Goal: Task Accomplishment & Management: Complete application form

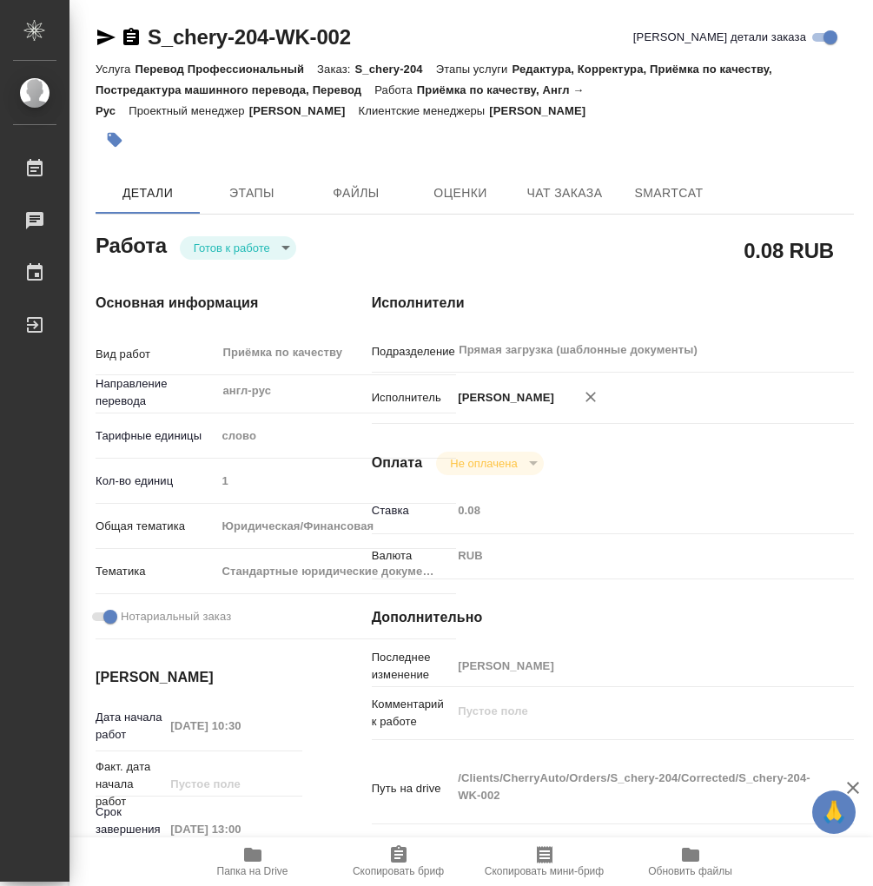
type textarea "x"
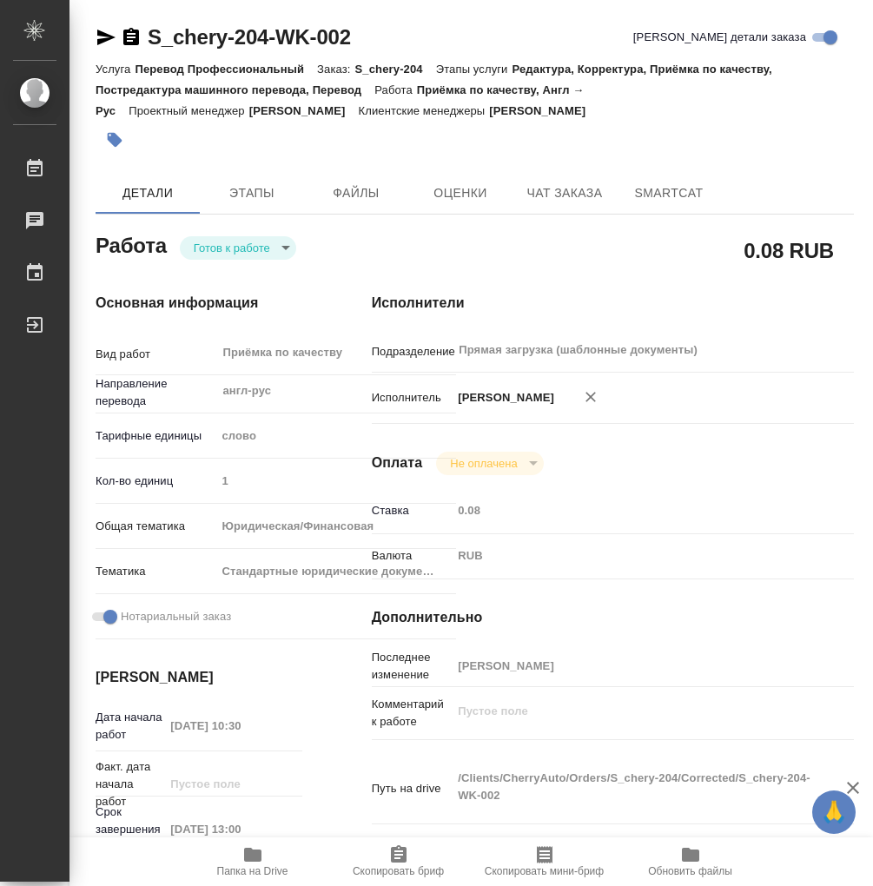
type textarea "x"
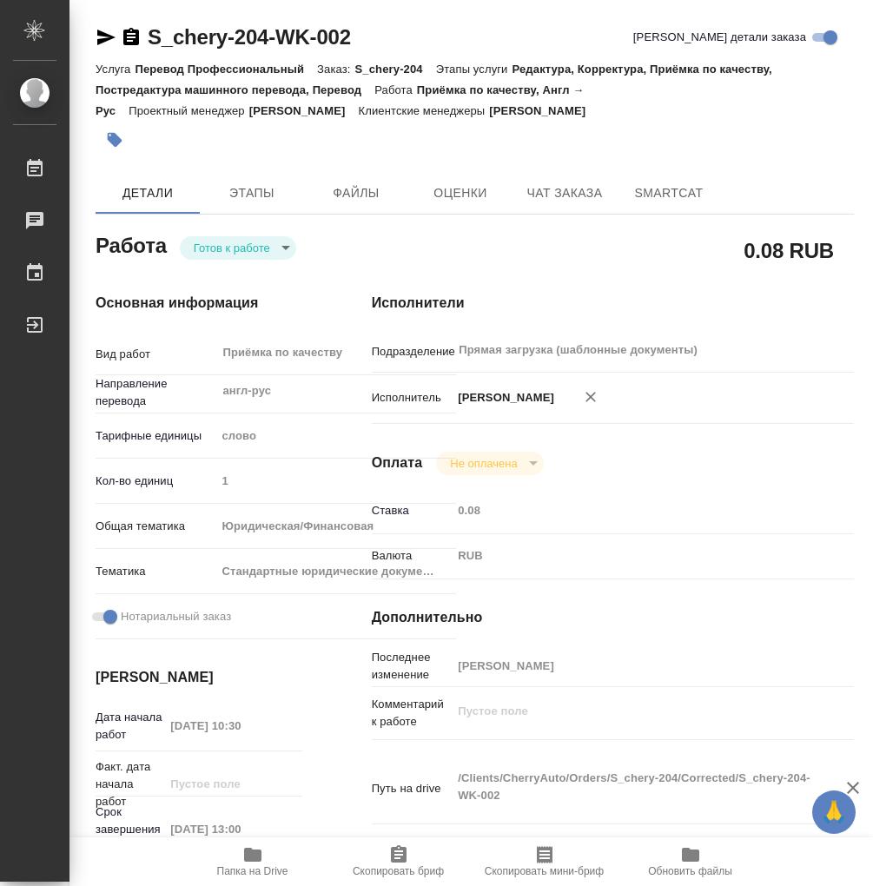
type textarea "x"
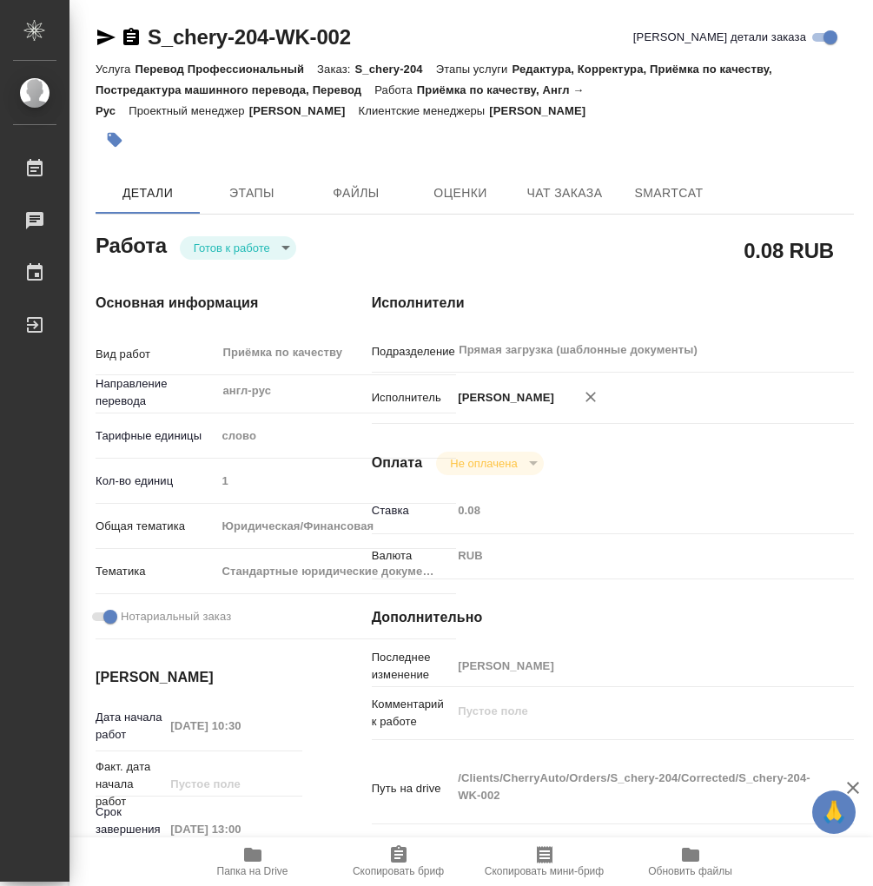
type textarea "x"
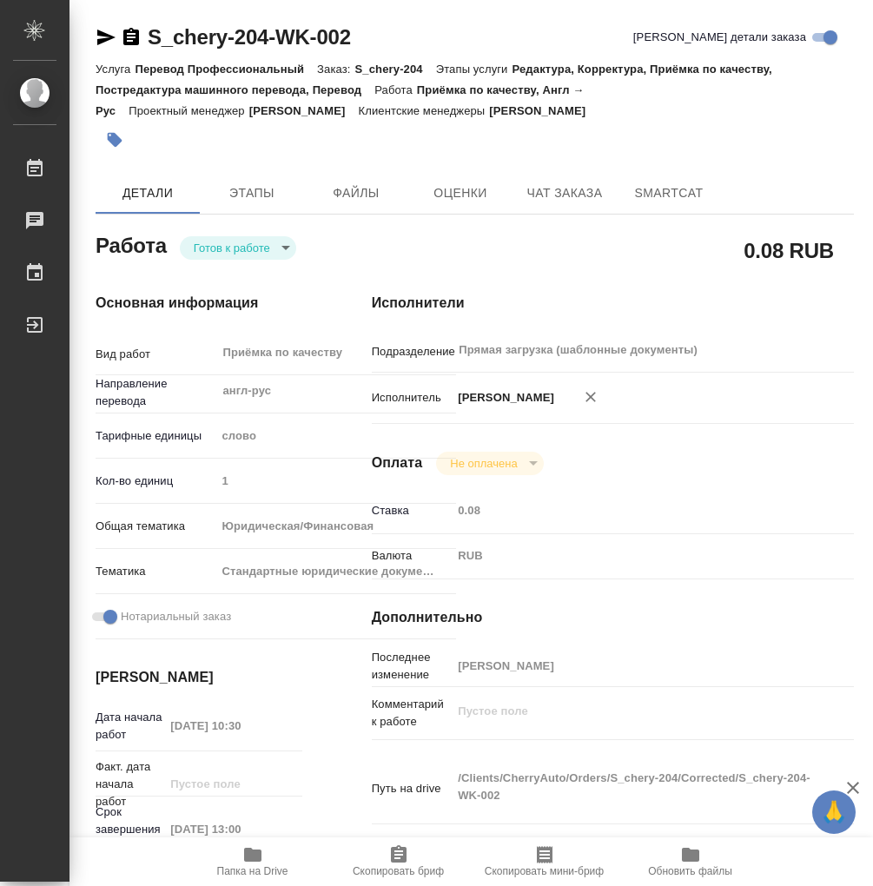
type textarea "x"
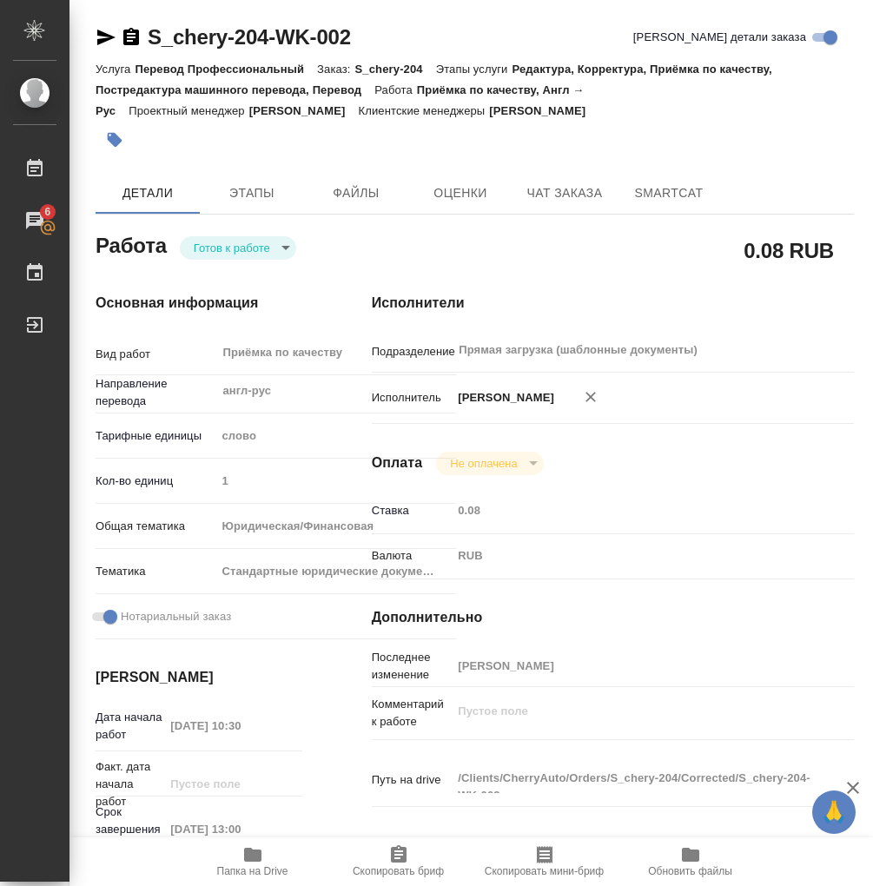
type textarea "x"
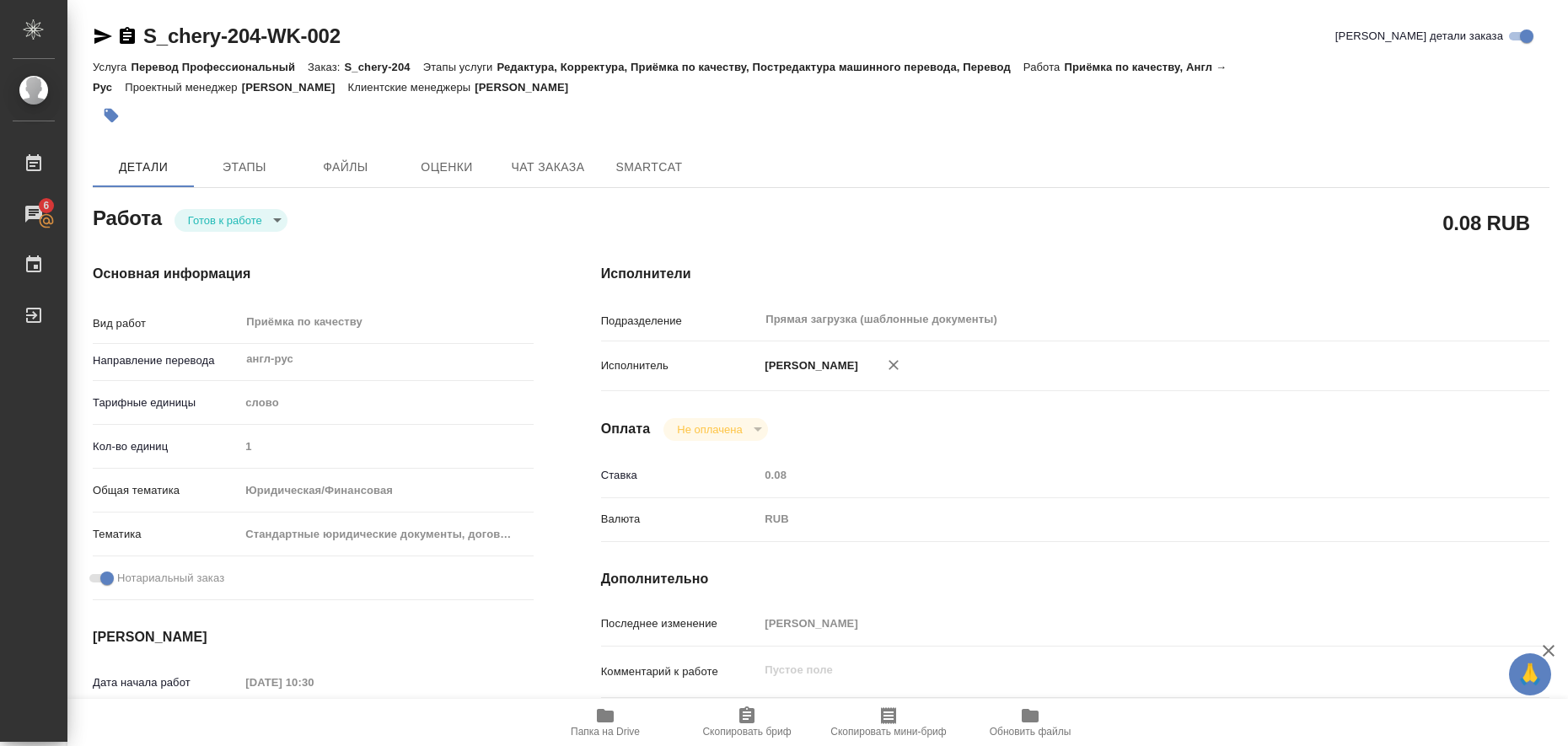
type textarea "x"
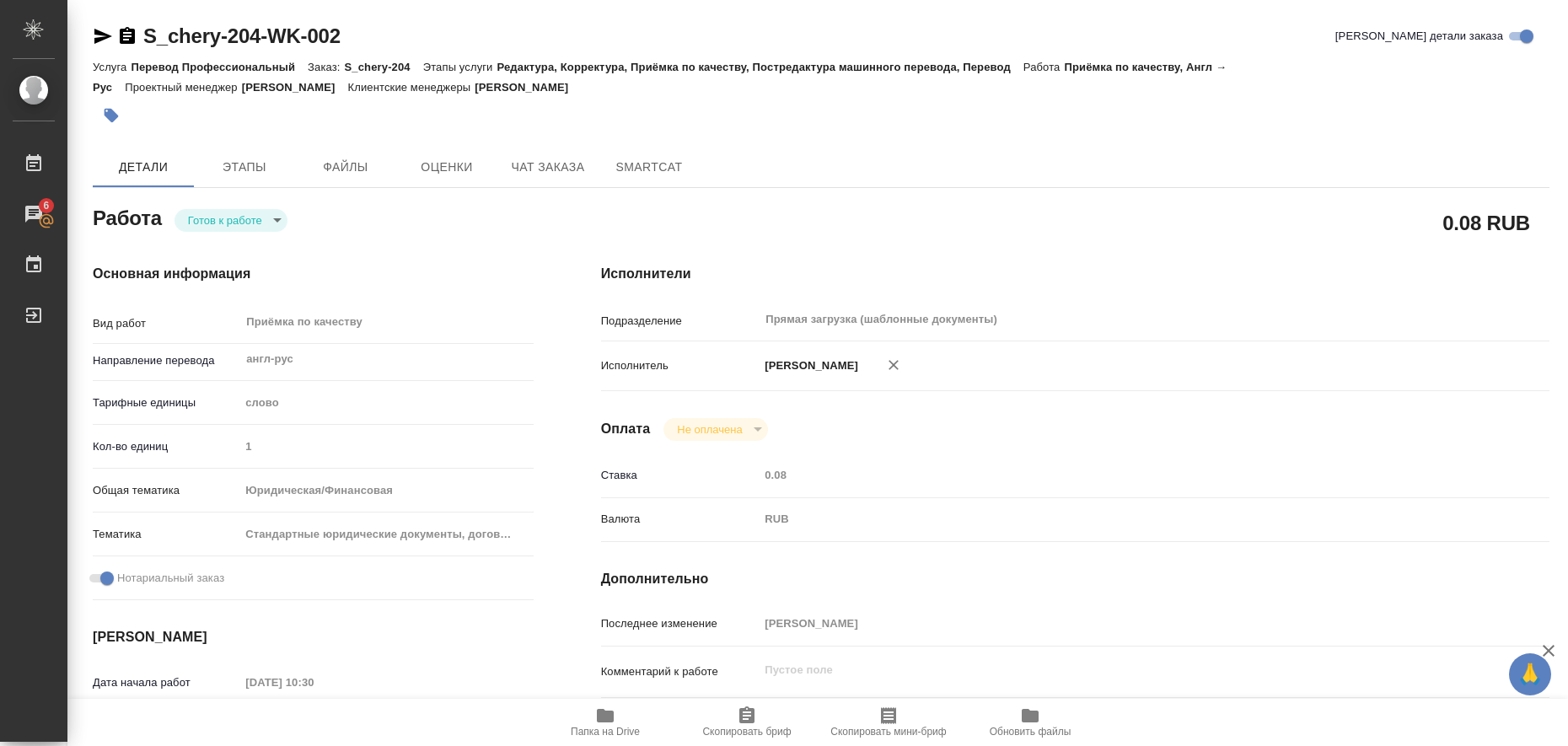
type textarea "x"
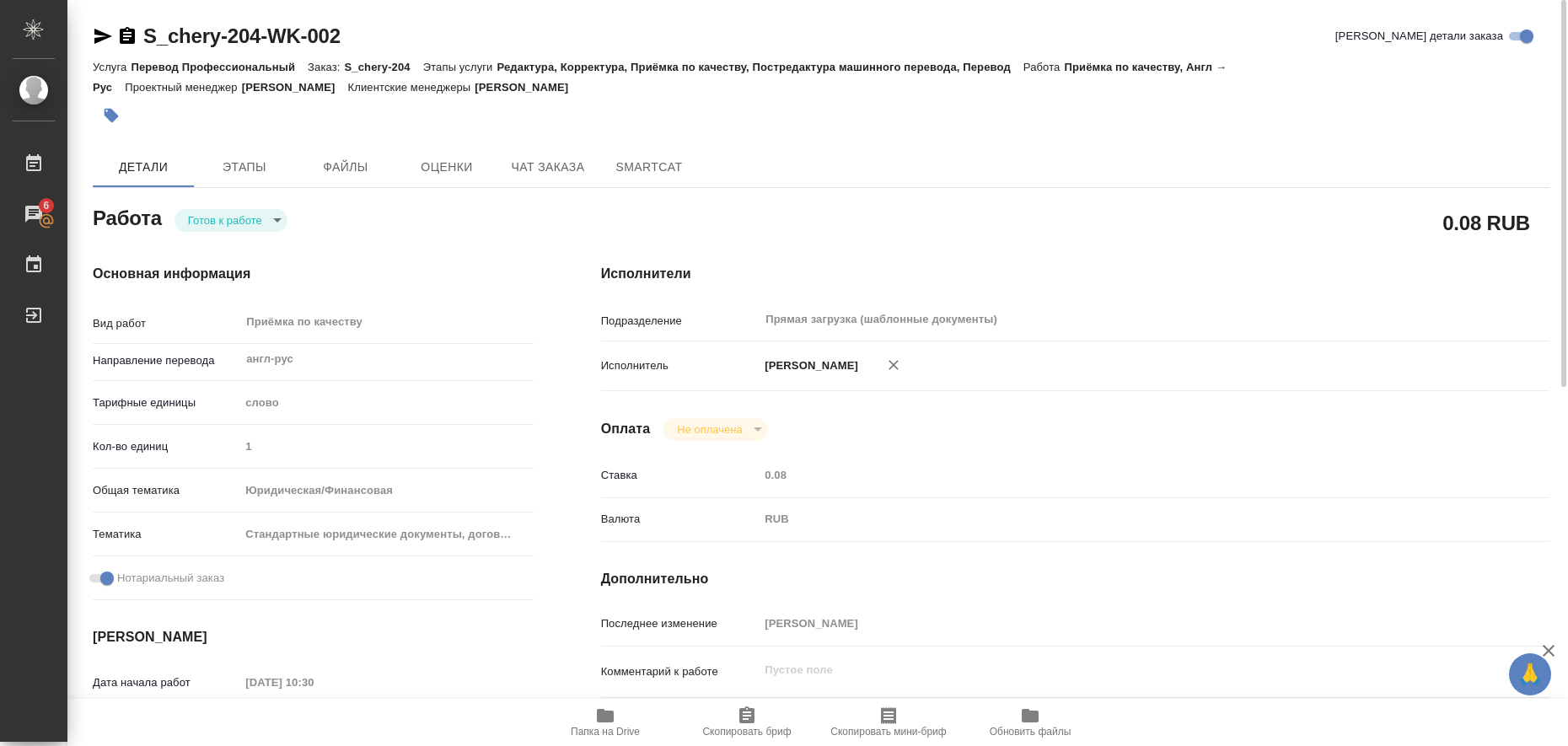
type textarea "x"
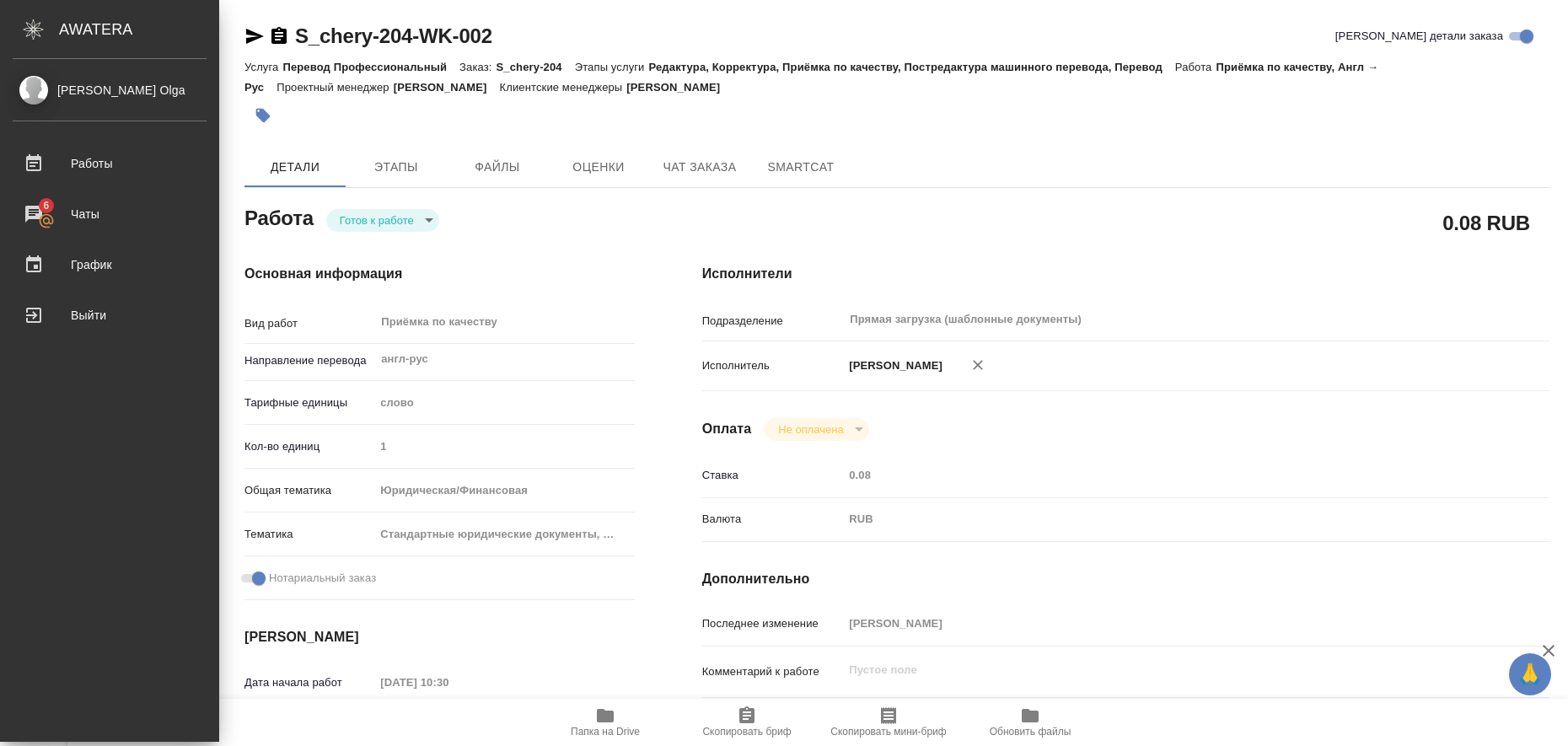
type textarea "x"
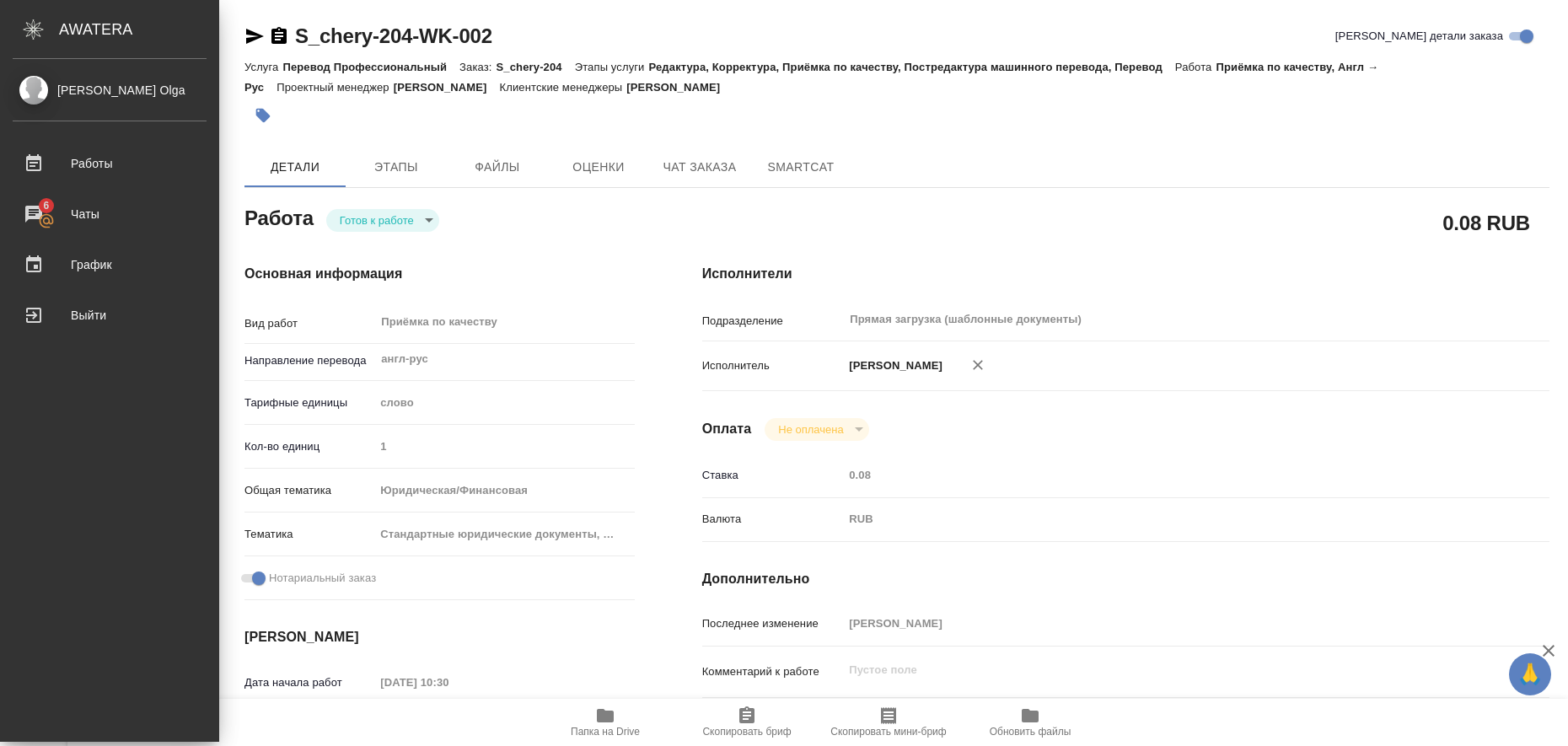
type textarea "x"
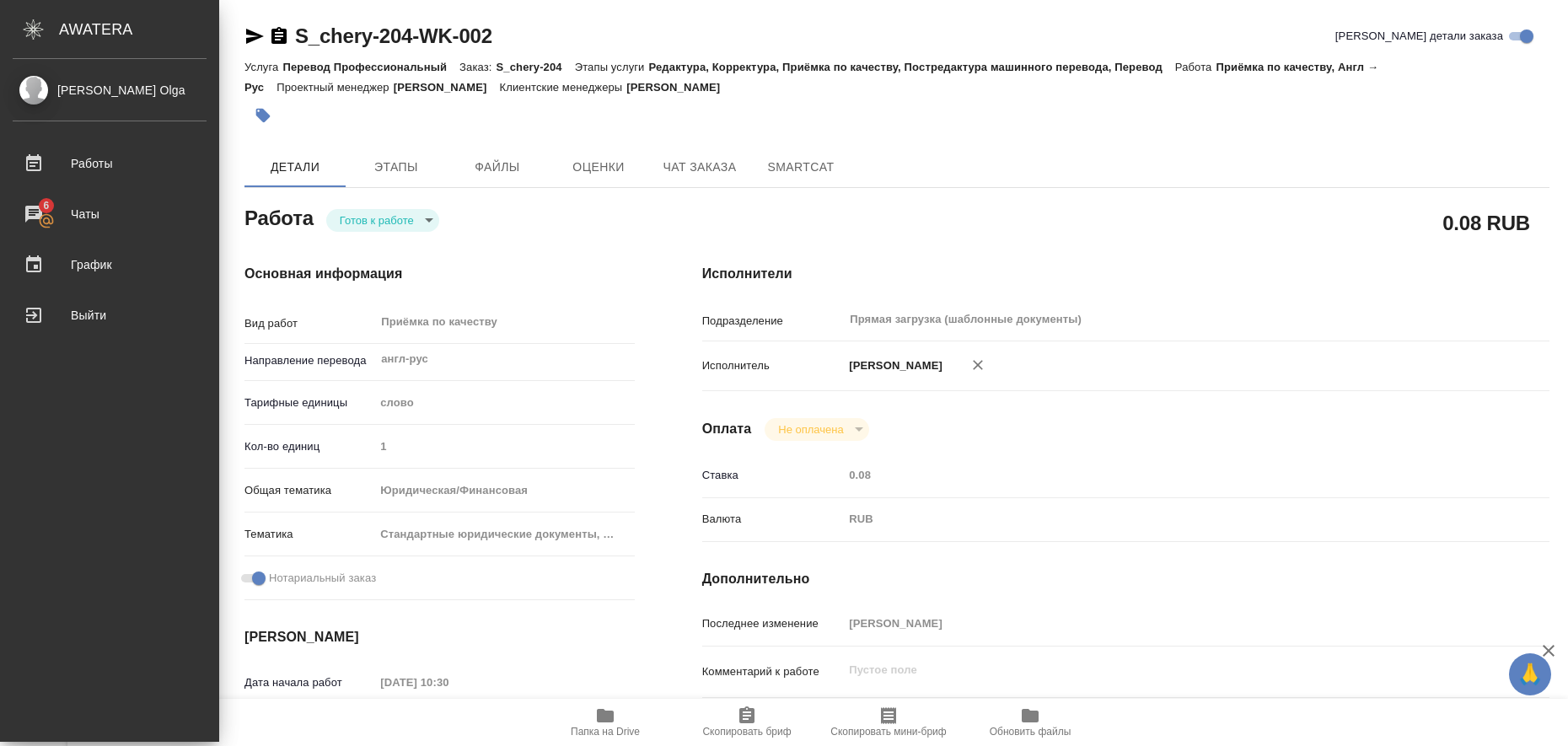
type textarea "x"
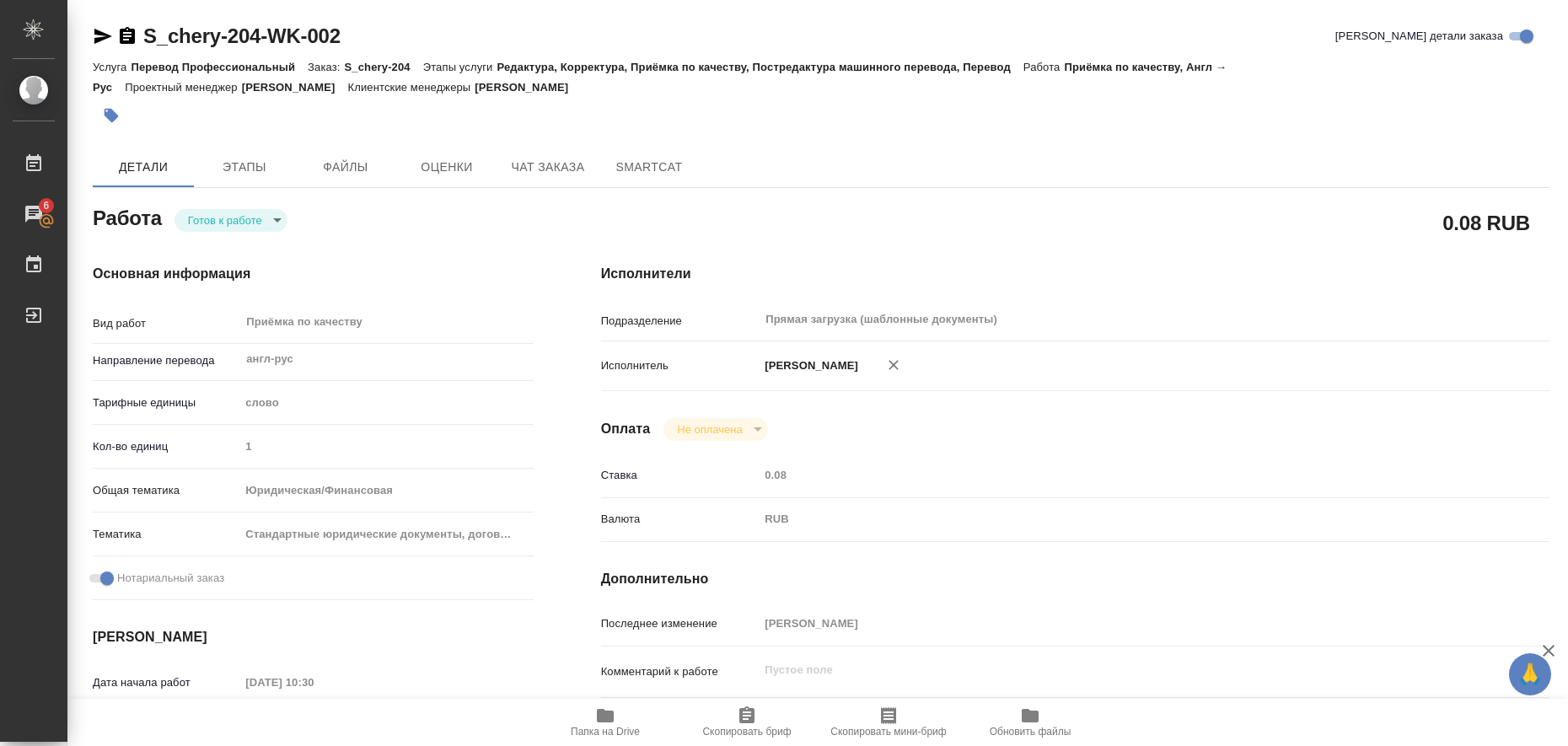
click at [99, 32] on icon "button" at bounding box center [103, 37] width 17 height 16
click at [106, 115] on icon "button" at bounding box center [112, 115] width 15 height 15
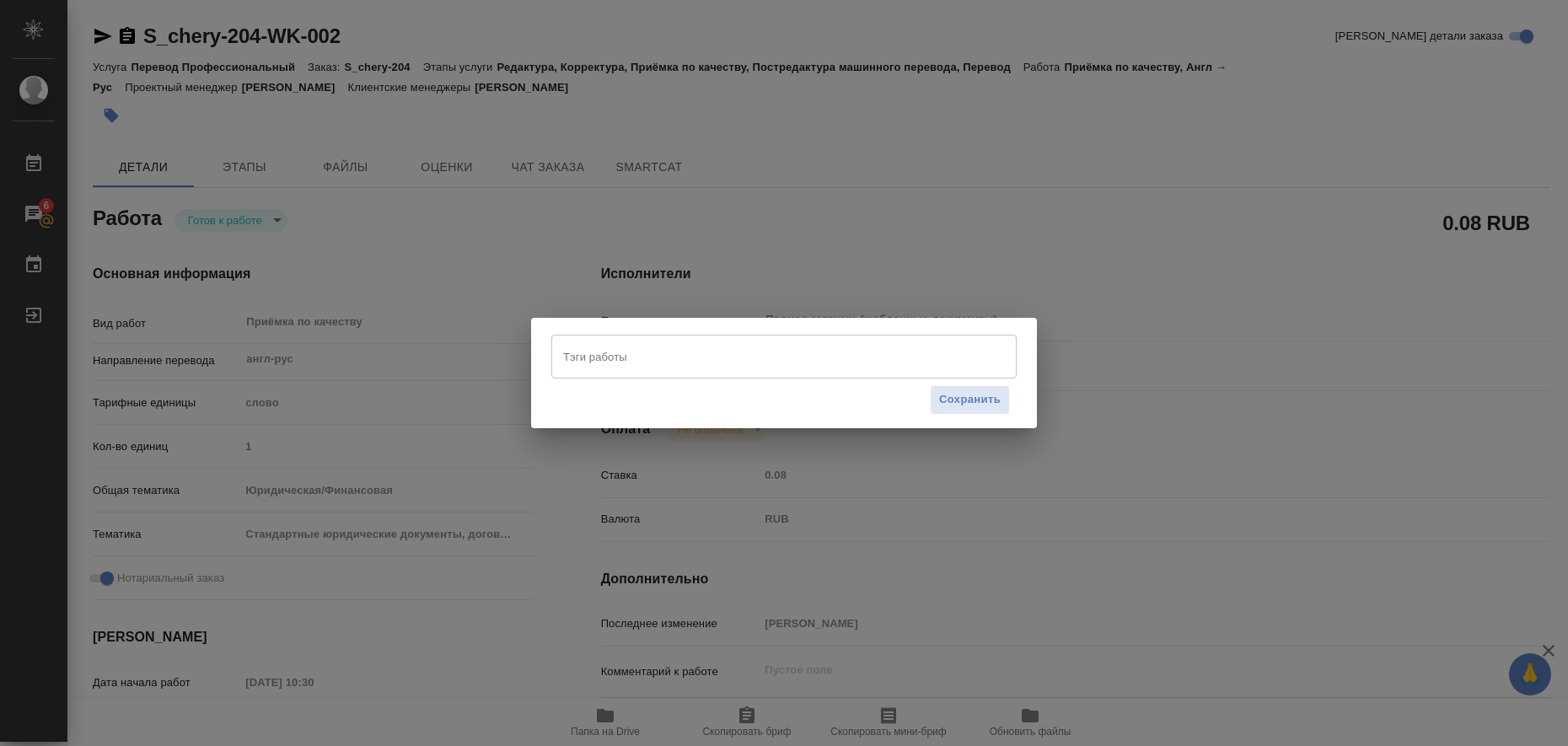
click at [602, 362] on input "Тэги работы" at bounding box center [768, 357] width 418 height 29
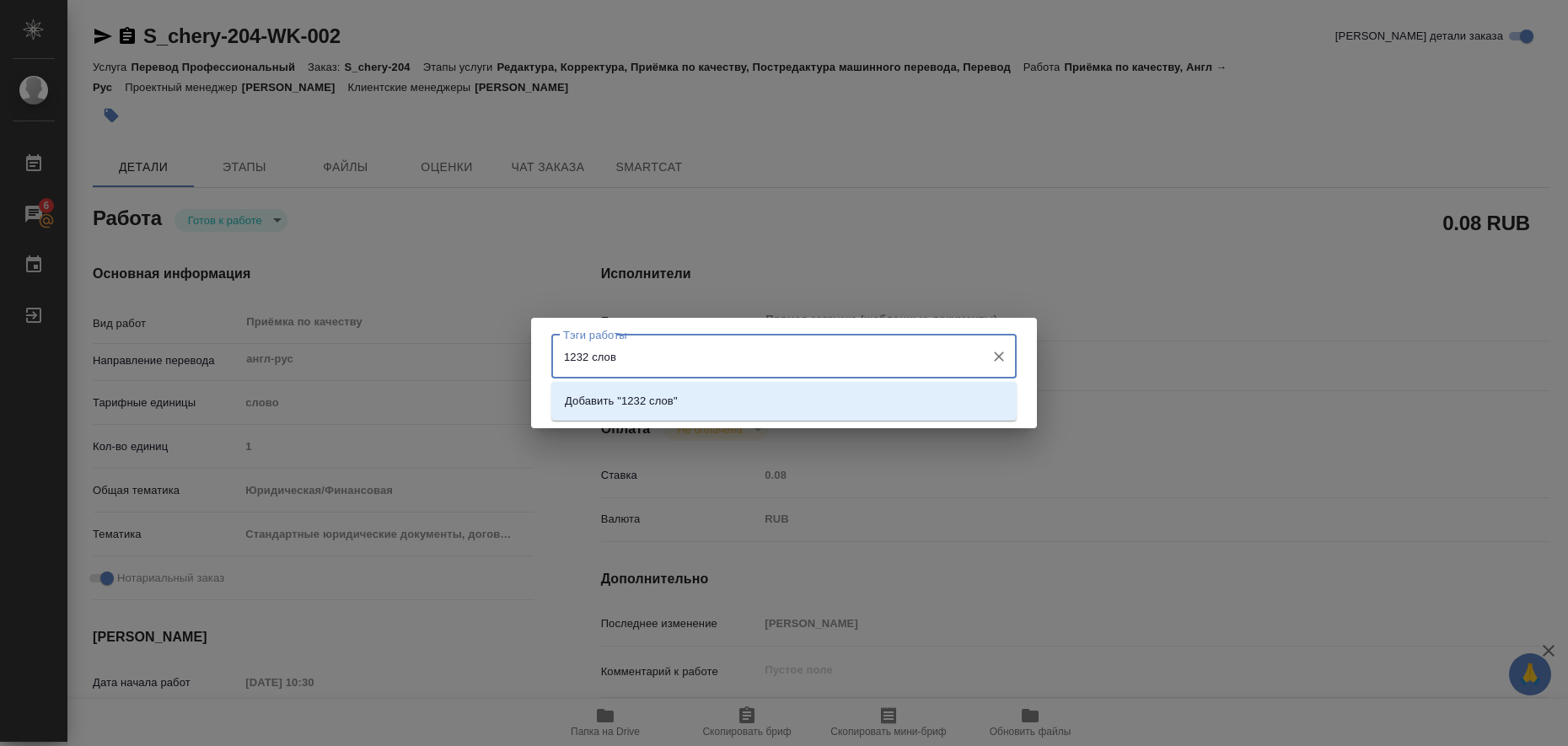
type input "1232 слова"
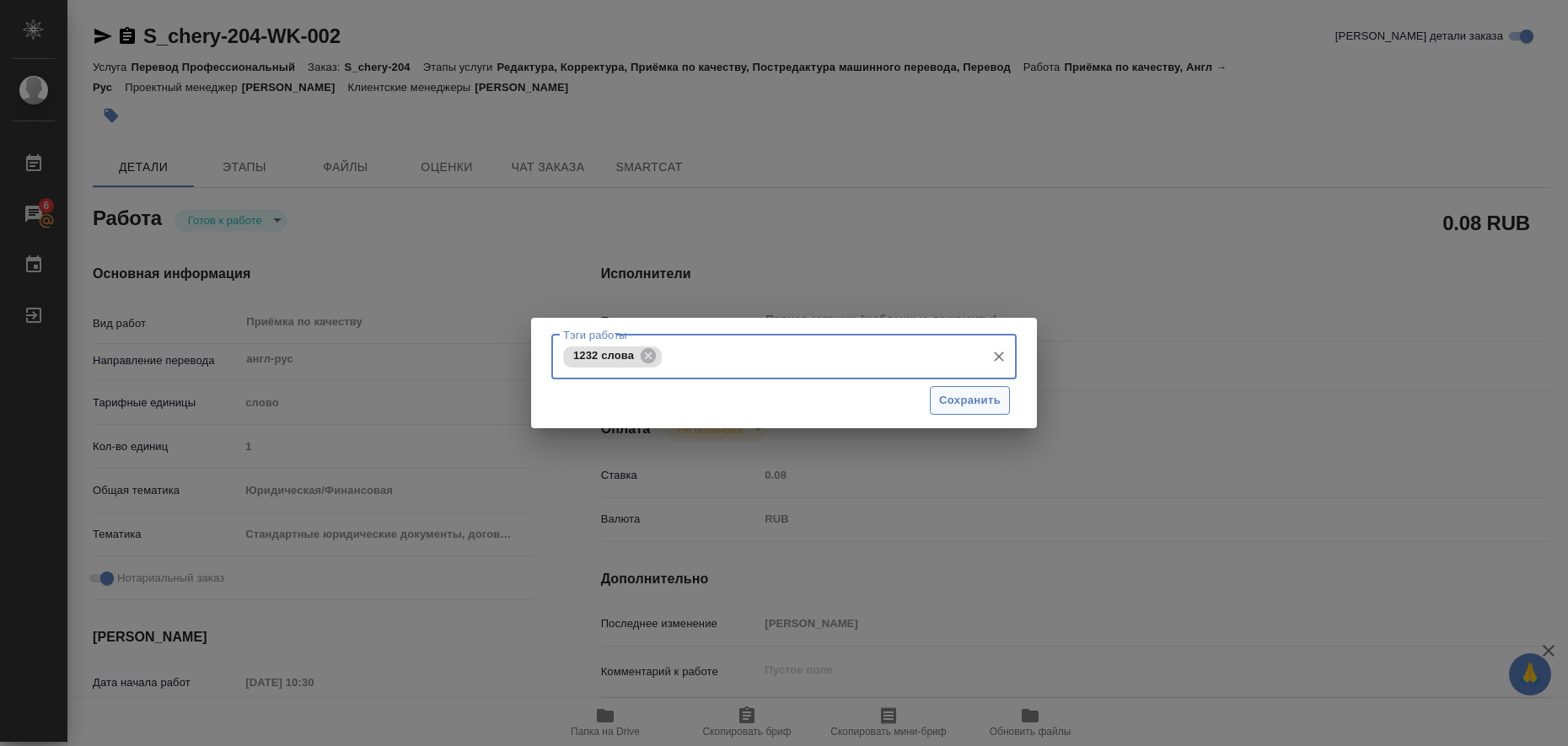
click at [846, 404] on span "Сохранить" at bounding box center [969, 401] width 61 height 19
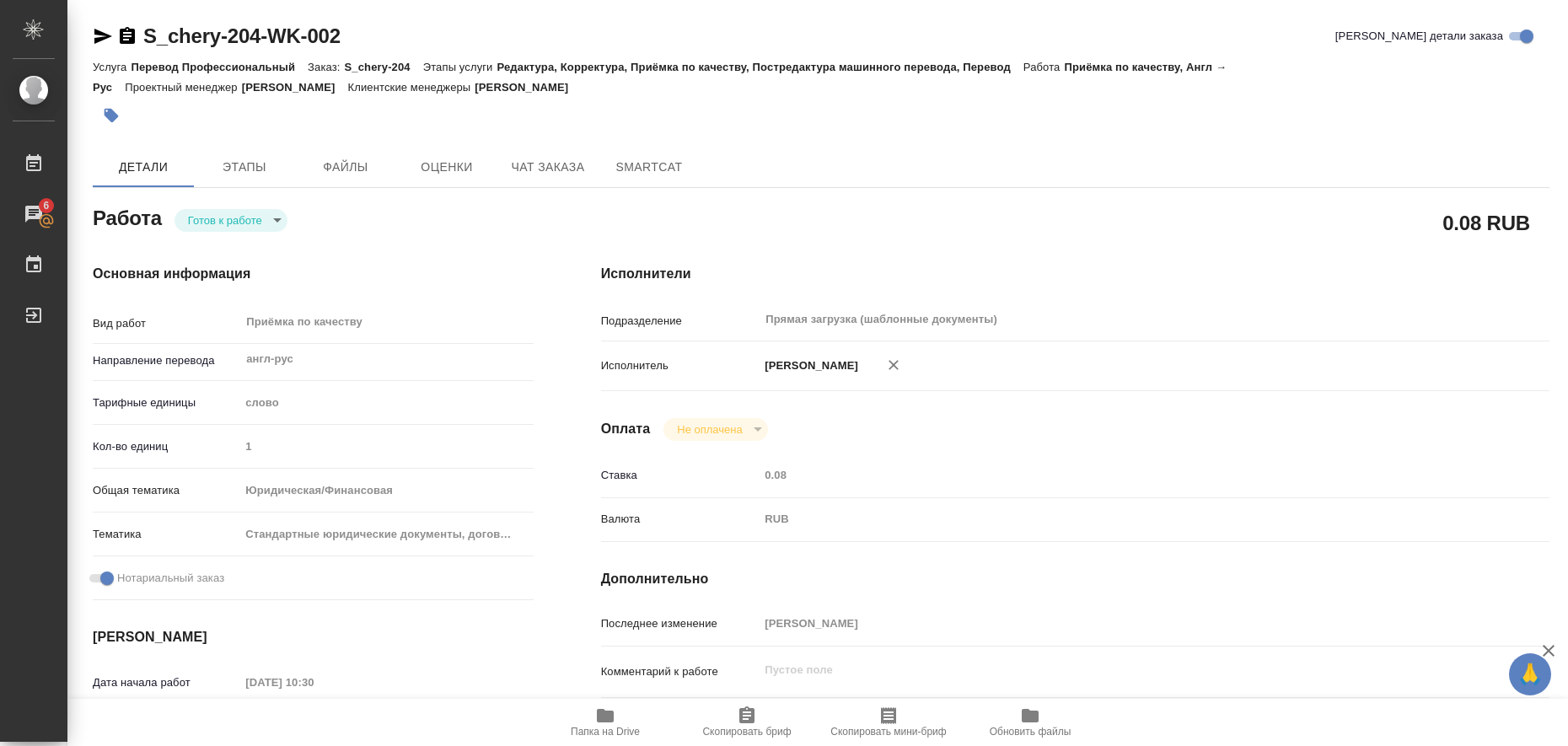
type input "readyForWork"
type textarea "Приёмка по качеству"
type textarea "x"
type input "англ-рус"
type input "5a8b1489cc6b4906c91bfd90"
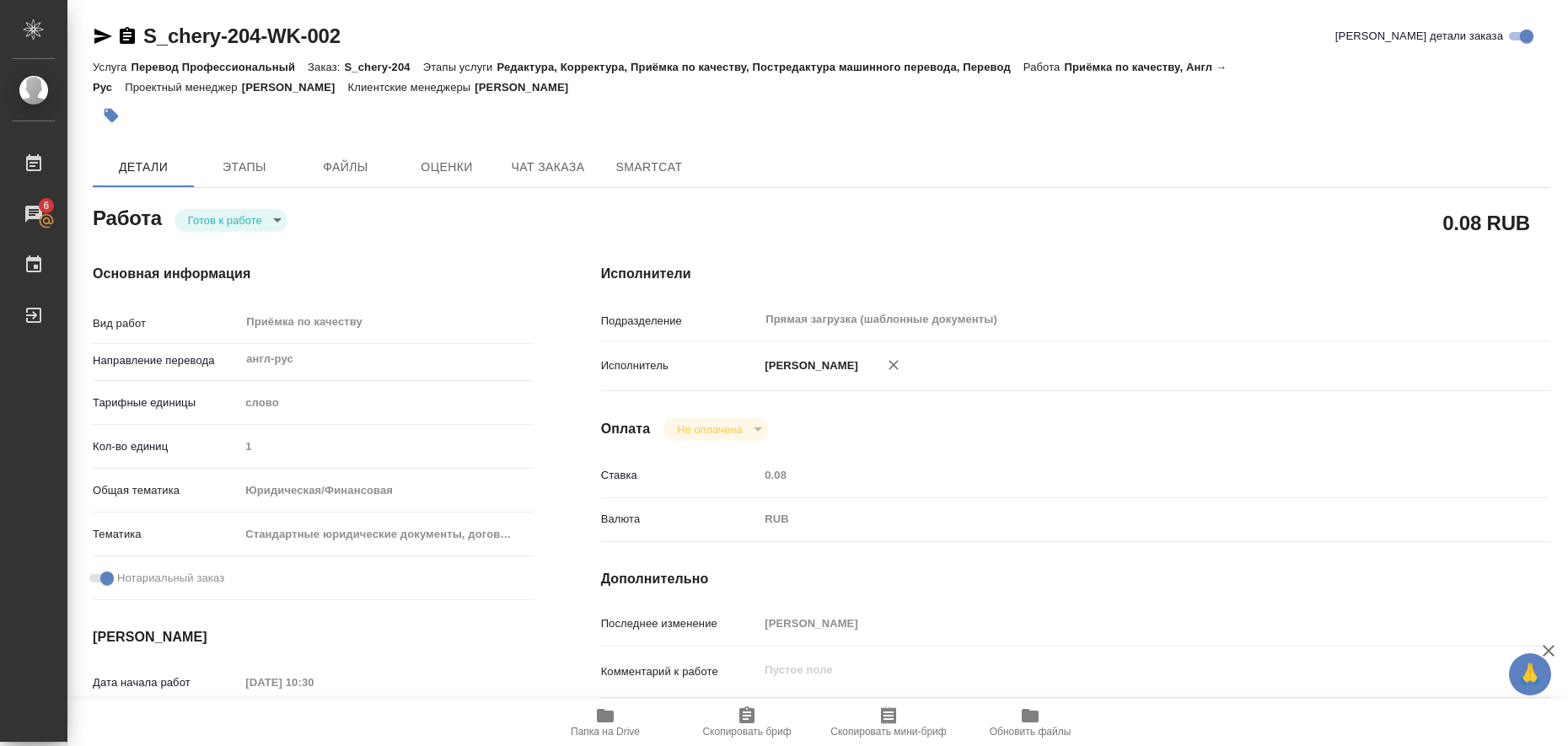
type input "1"
type input "yr-fn"
type input "5f647205b73bc97568ca66bf"
checkbox input "true"
type input "18.08.2025 10:30"
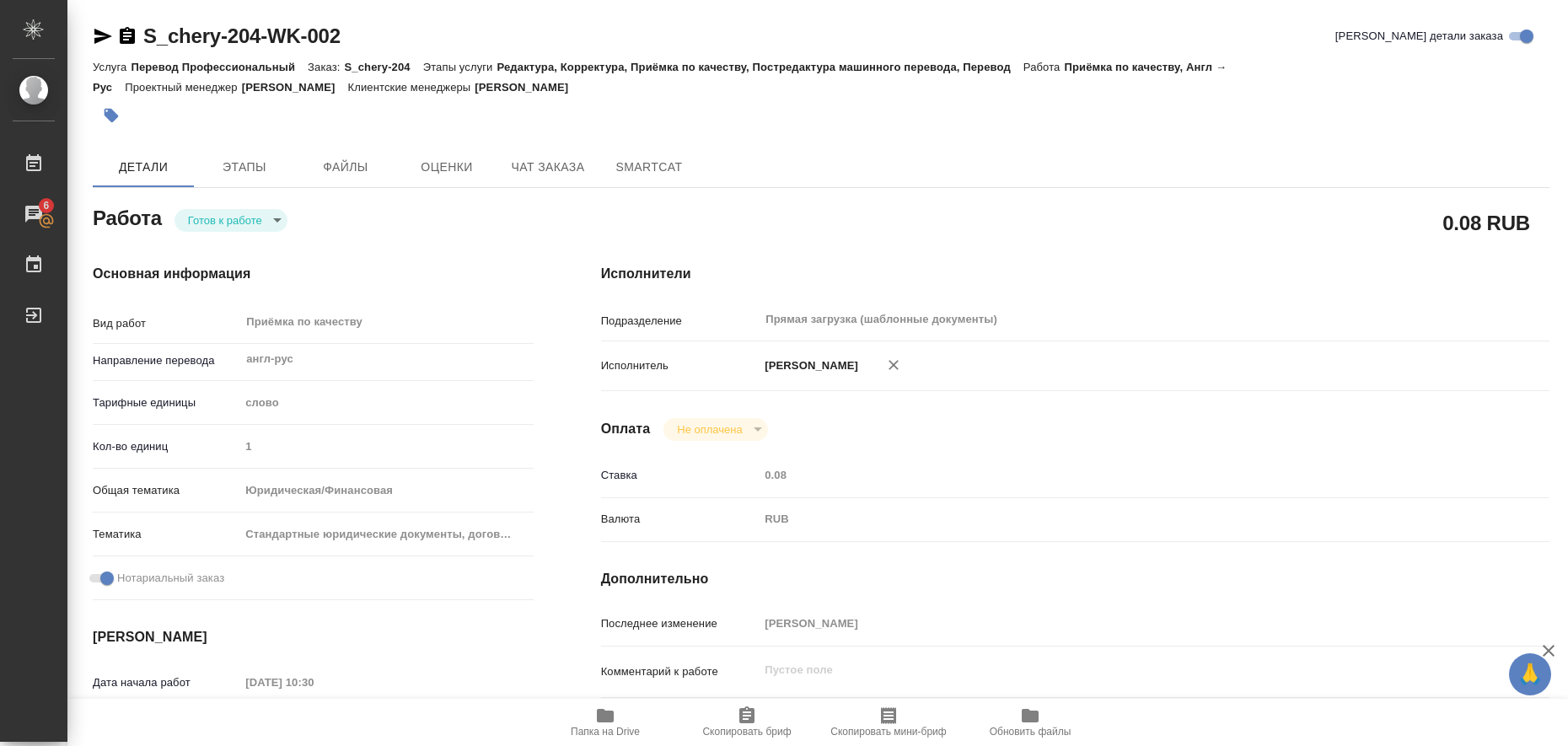
type input "18.08.2025 13:00"
type input "18.08.2025 14:00"
type input "Прямая загрузка (шаблонные документы)"
type input "notPayed"
type input "0.08"
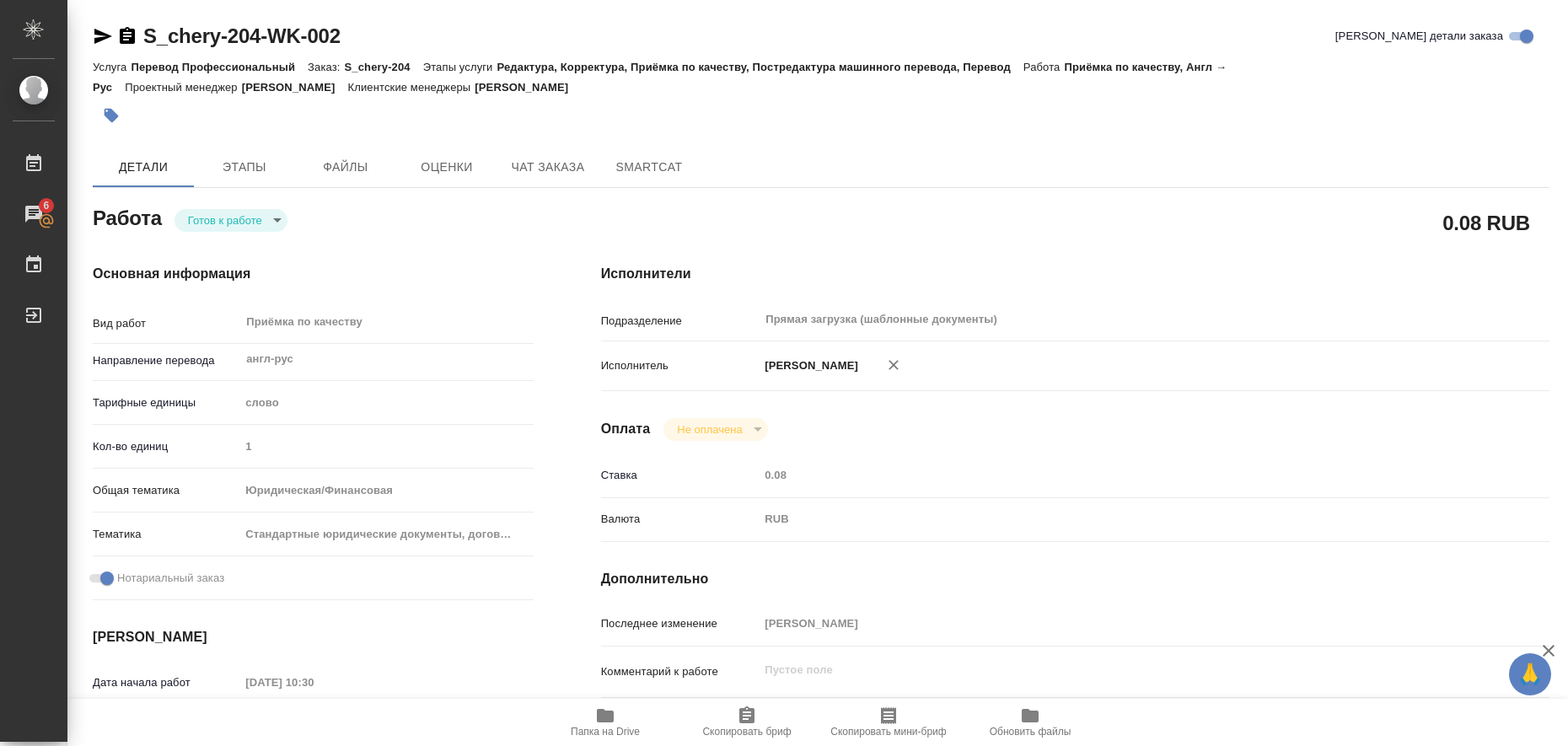
type input "RUB"
type input "[PERSON_NAME]"
type textarea "x"
type textarea "/Clients/CherryAuto/Orders/S_chery-204/Corrected/S_chery-204-WK-002"
type textarea "x"
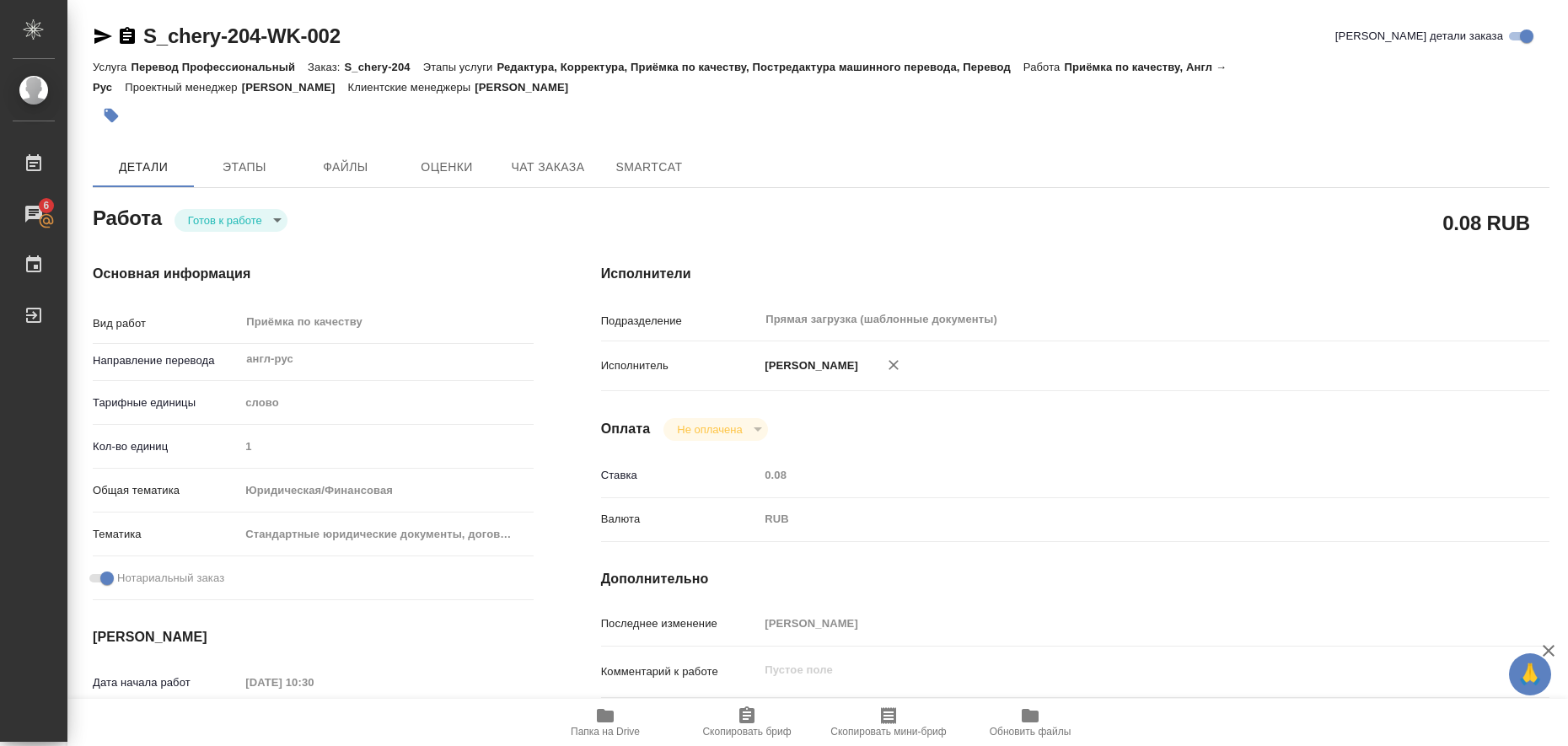
type input "S_chery-204"
type input "Перевод Профессиональный"
type input "Редактура, Корректура, Приёмка по качеству, Постредактура машинного перевода, П…"
type input "Усманова Ольга"
type input "Оксютович Ирина, Заборова Александра"
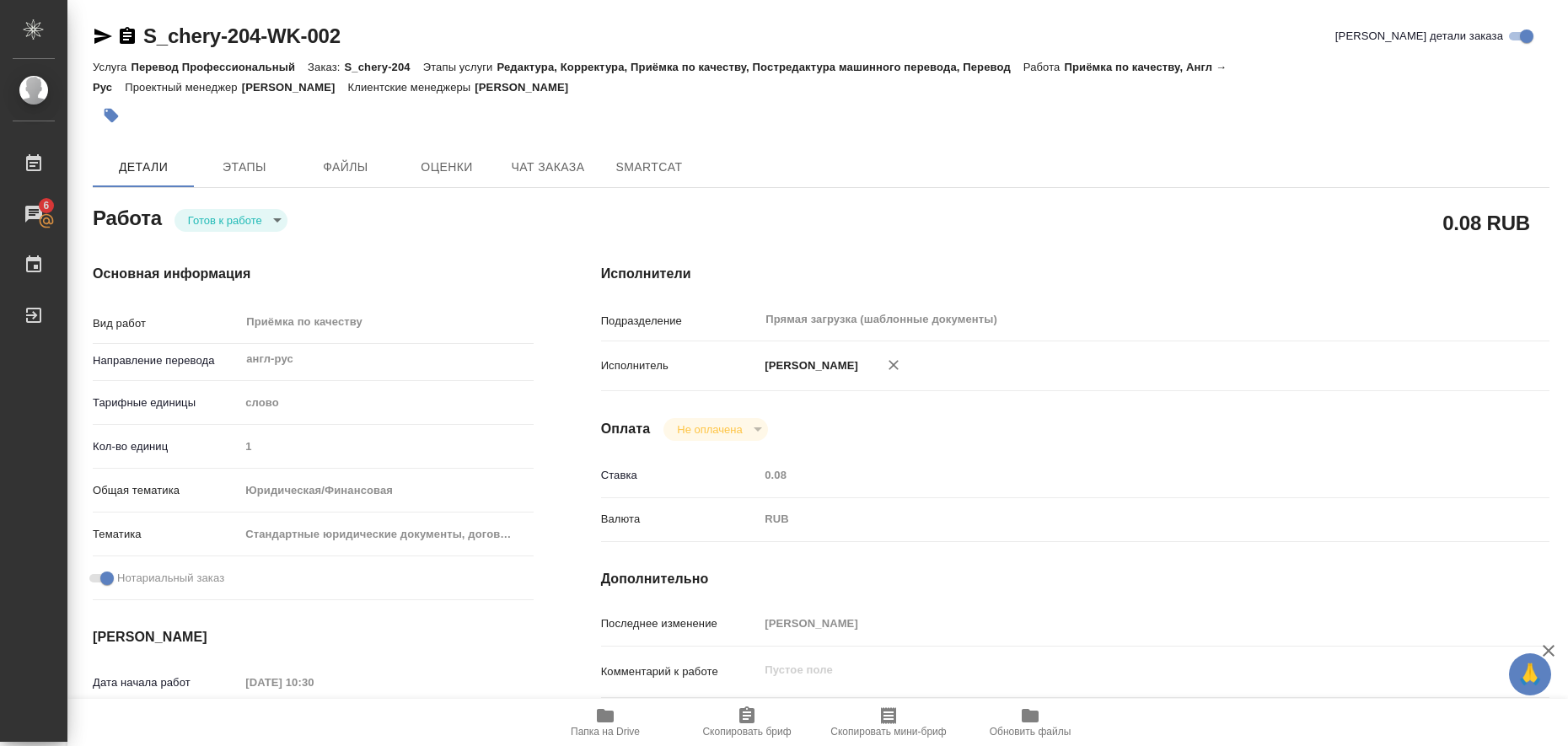
type input "/Clients/CherryAuto/Orders/S_chery-204"
type textarea "x"
type textarea "англ-рус"
type textarea "x"
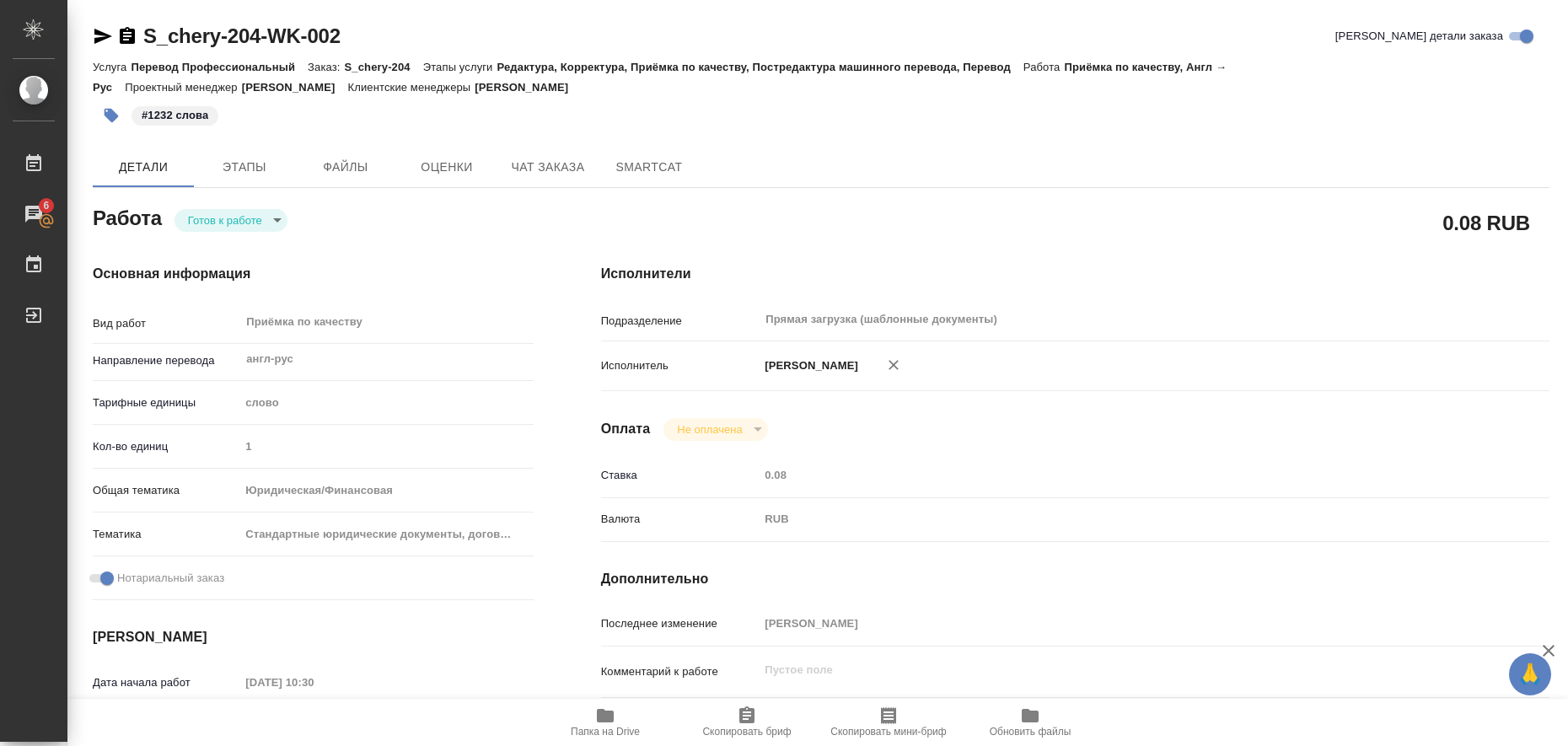
type textarea "x"
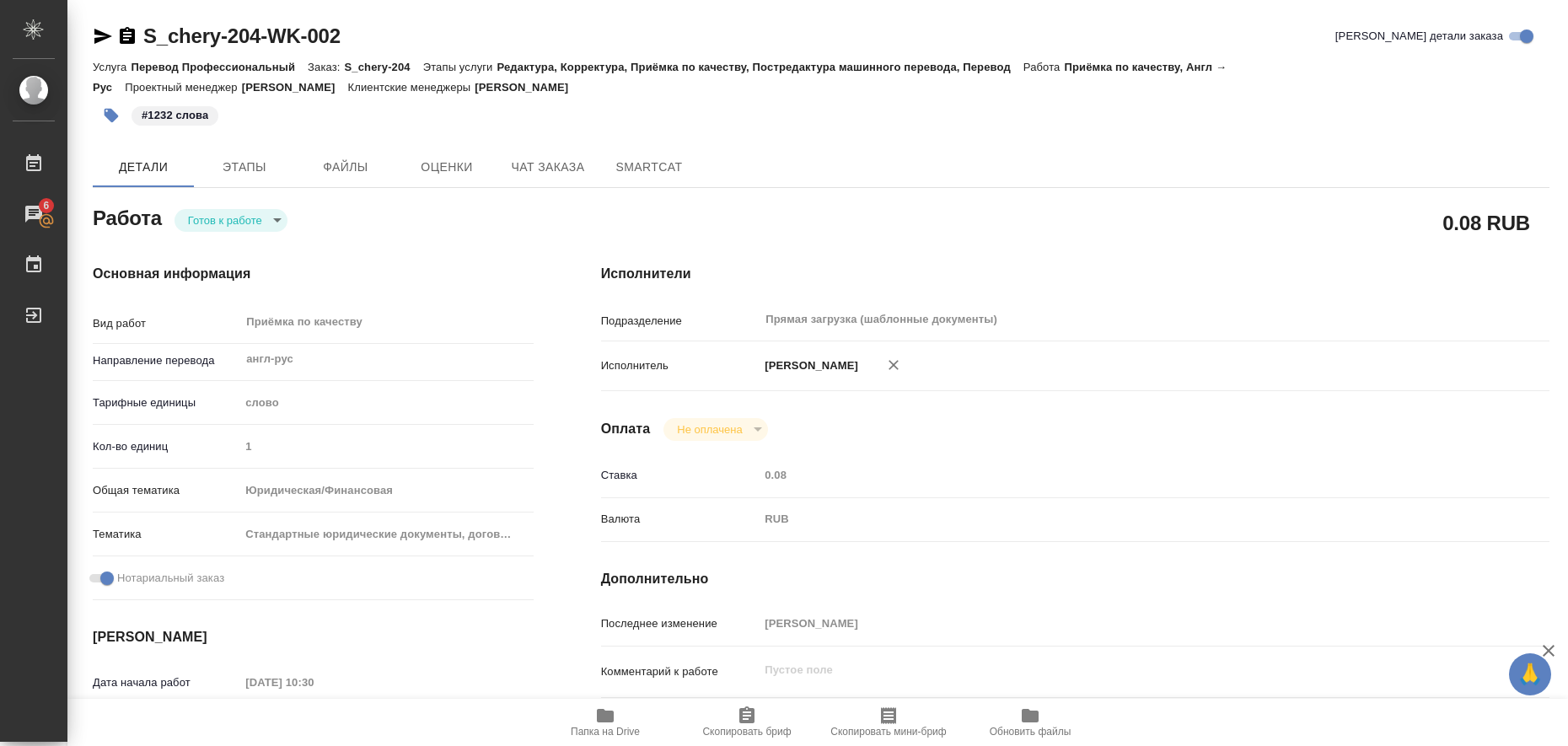
type textarea "x"
click at [274, 220] on body "🙏 .cls-1 fill:#fff; AWATERA Liubitskaia Olga Работы 6 Чаты График Выйти S_chery…" at bounding box center [784, 373] width 1568 height 746
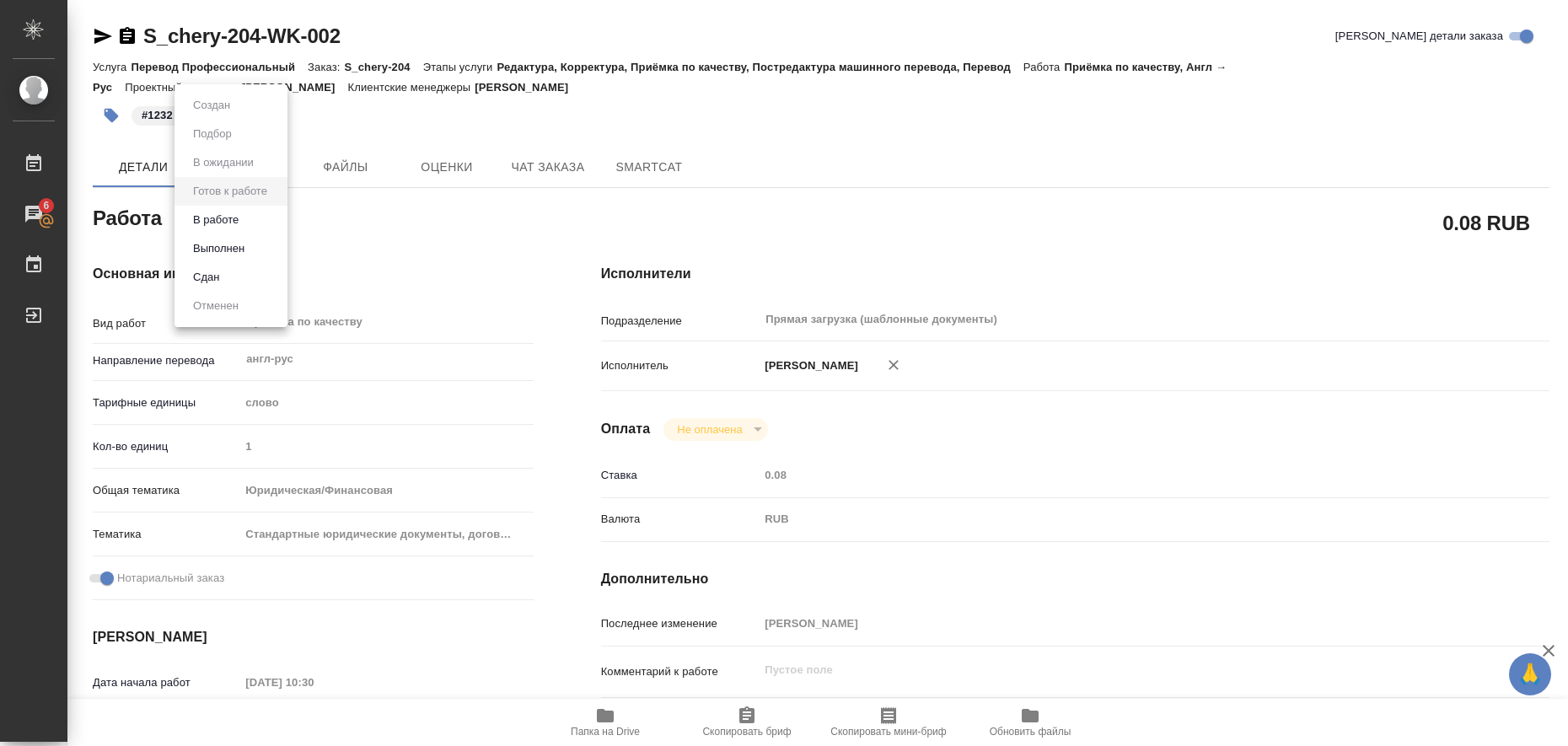
type textarea "x"
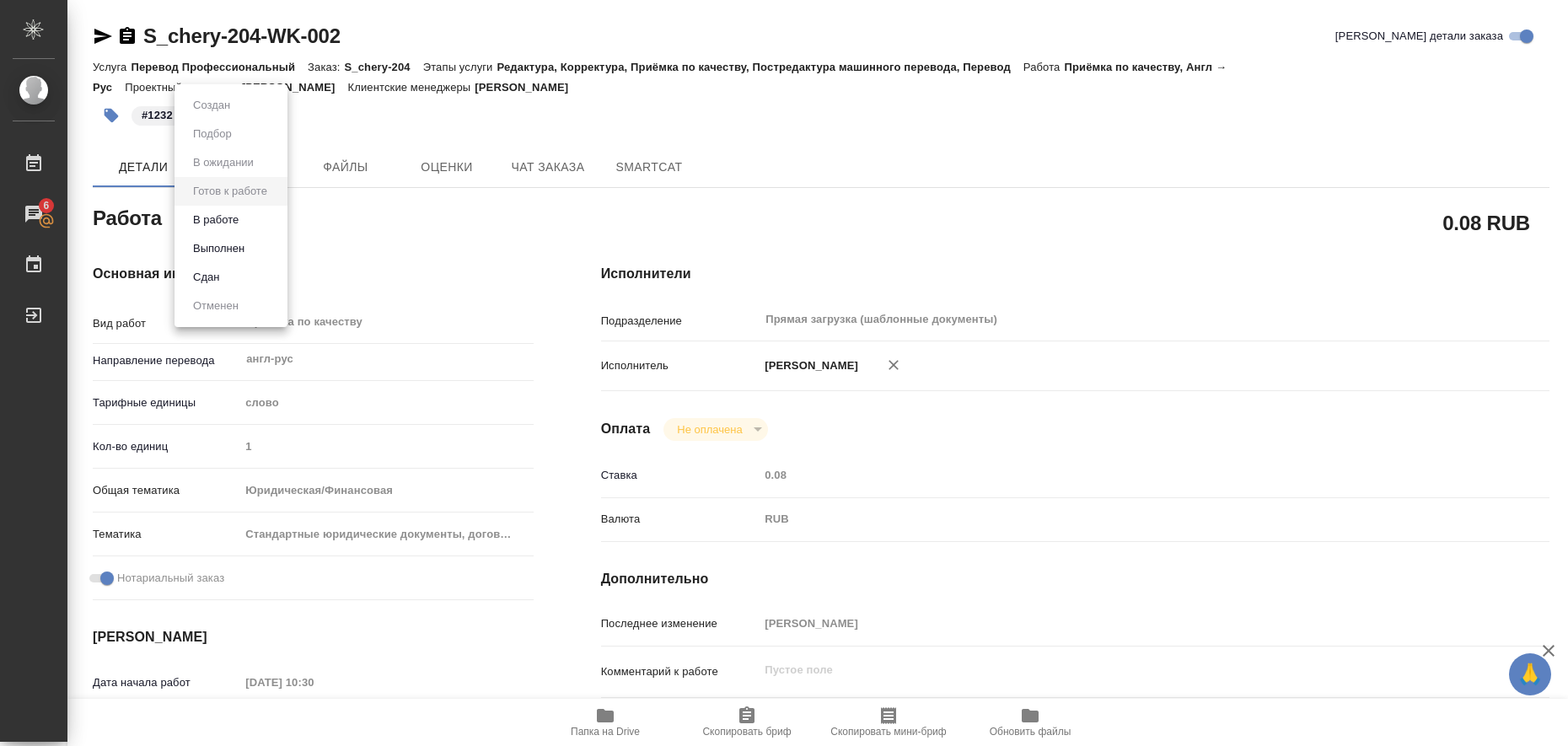
click at [250, 249] on li "Выполнен" at bounding box center [231, 248] width 113 height 29
type textarea "x"
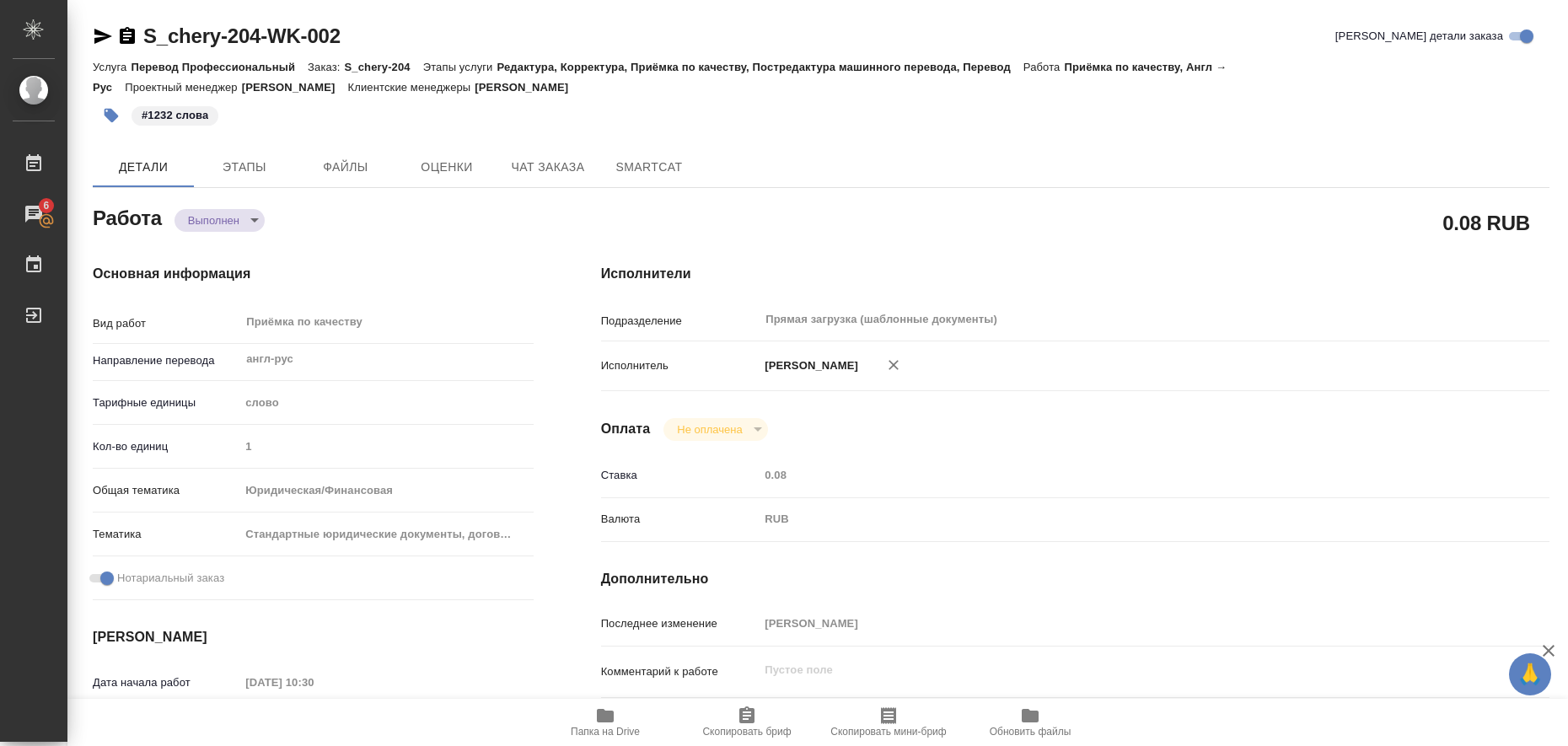
type textarea "x"
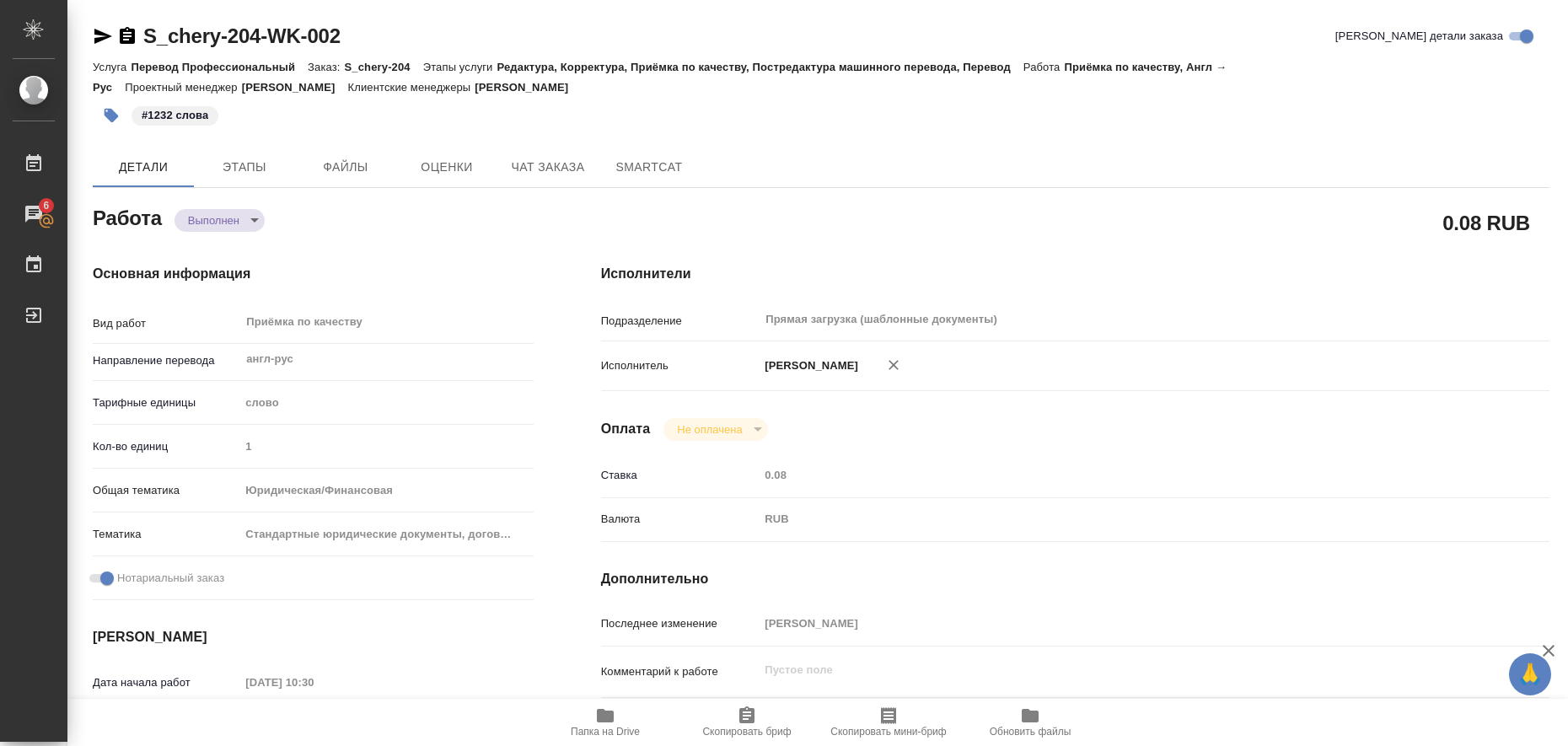
type textarea "x"
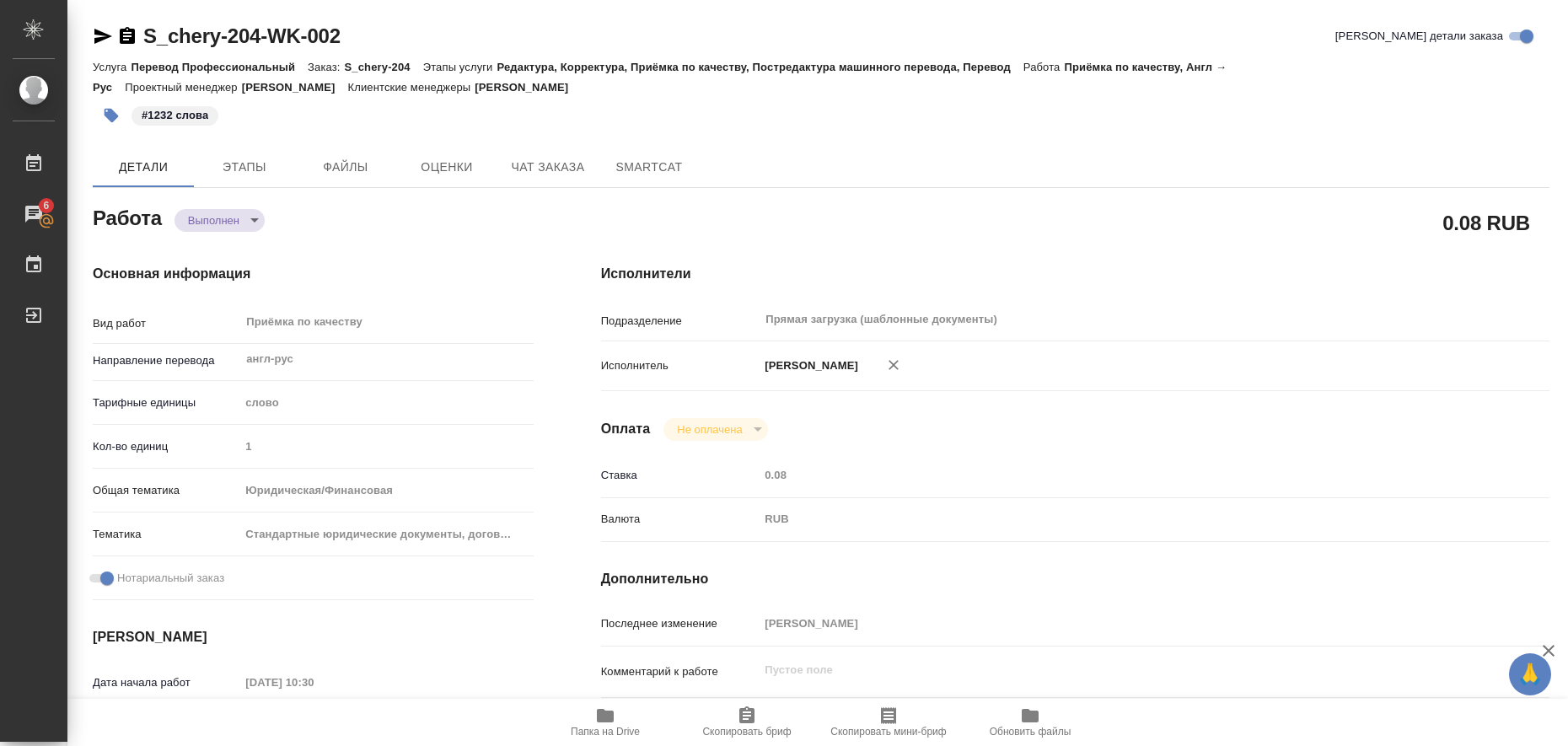
type textarea "x"
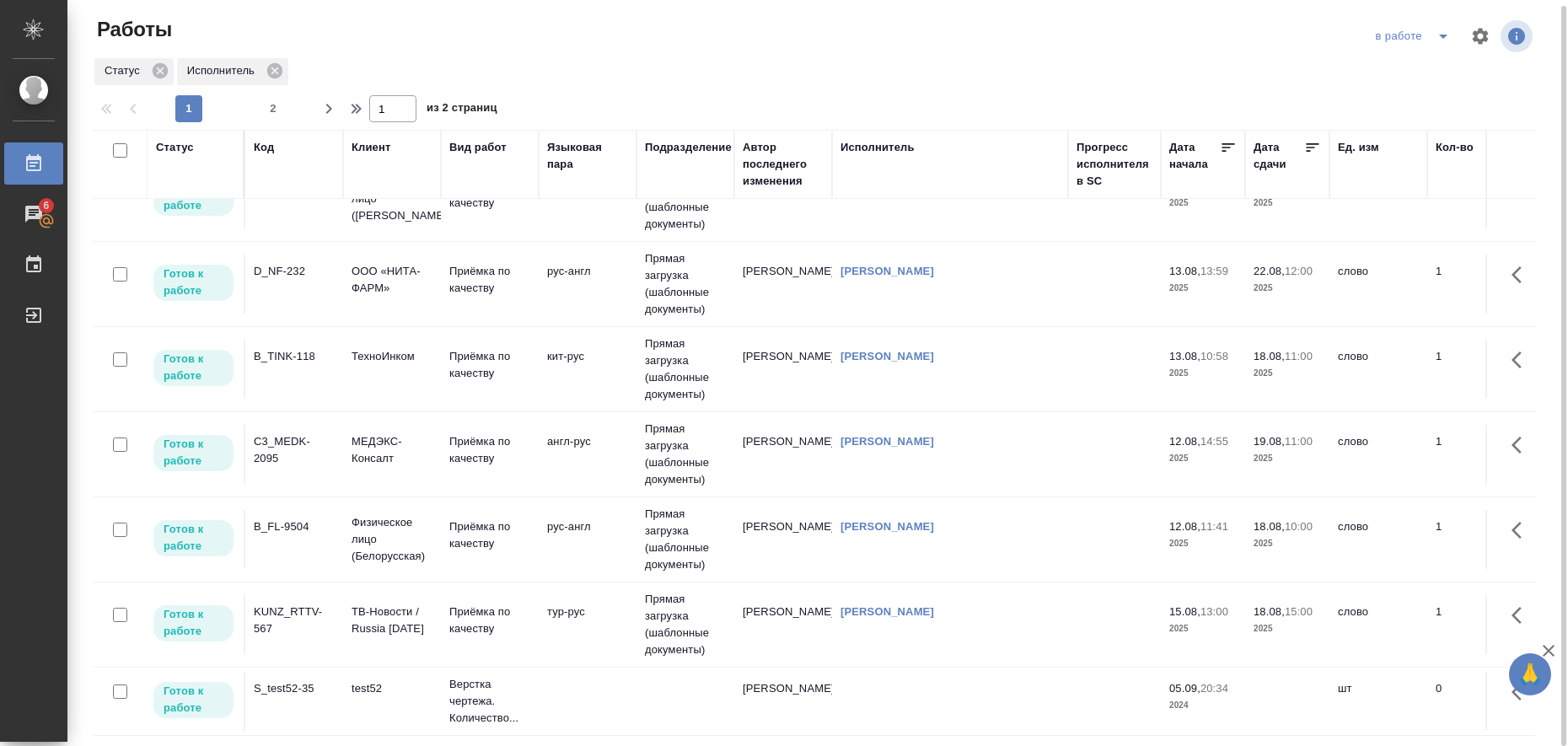
scroll to position [1158, 0]
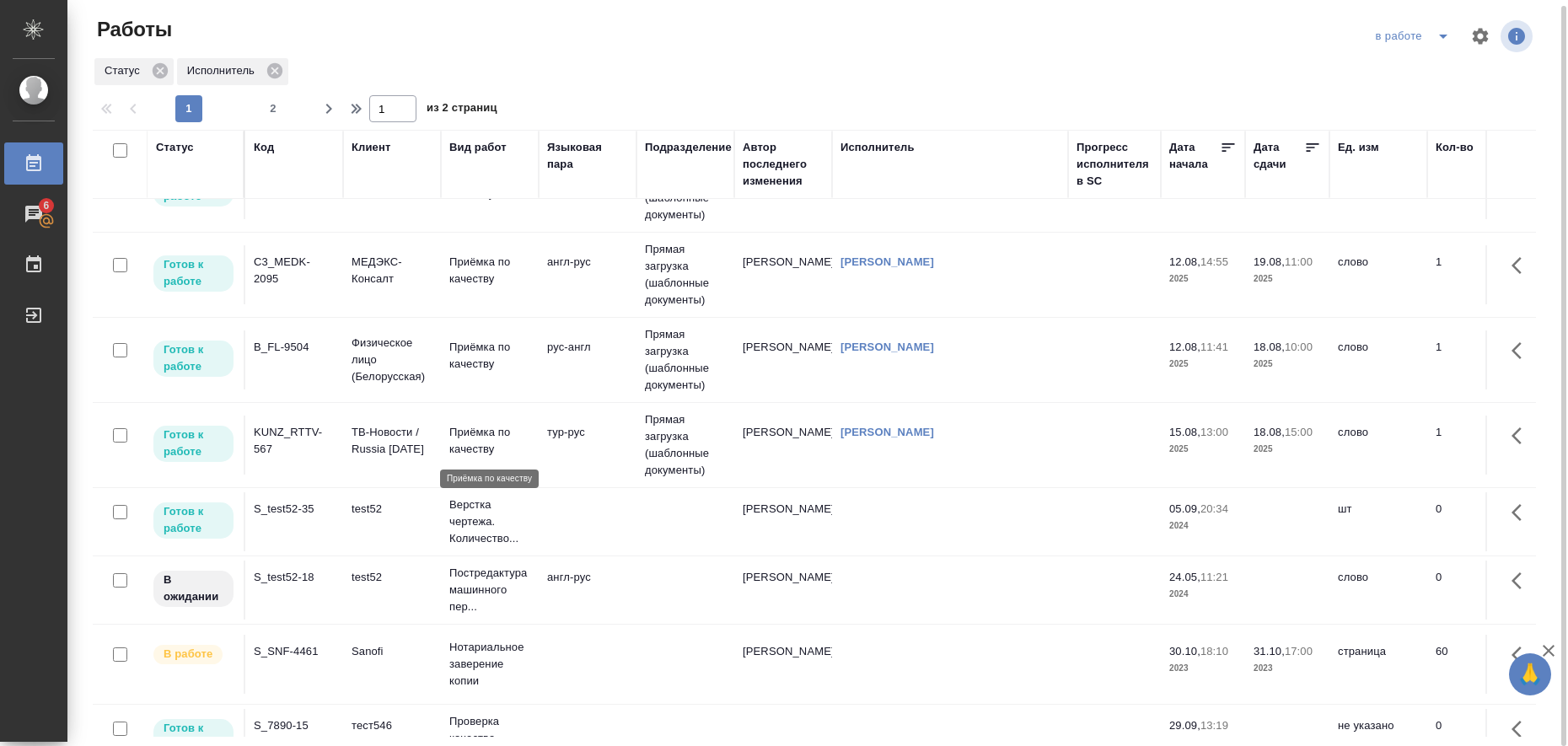
click at [463, 438] on p "Приёмка по качеству" at bounding box center [489, 440] width 81 height 34
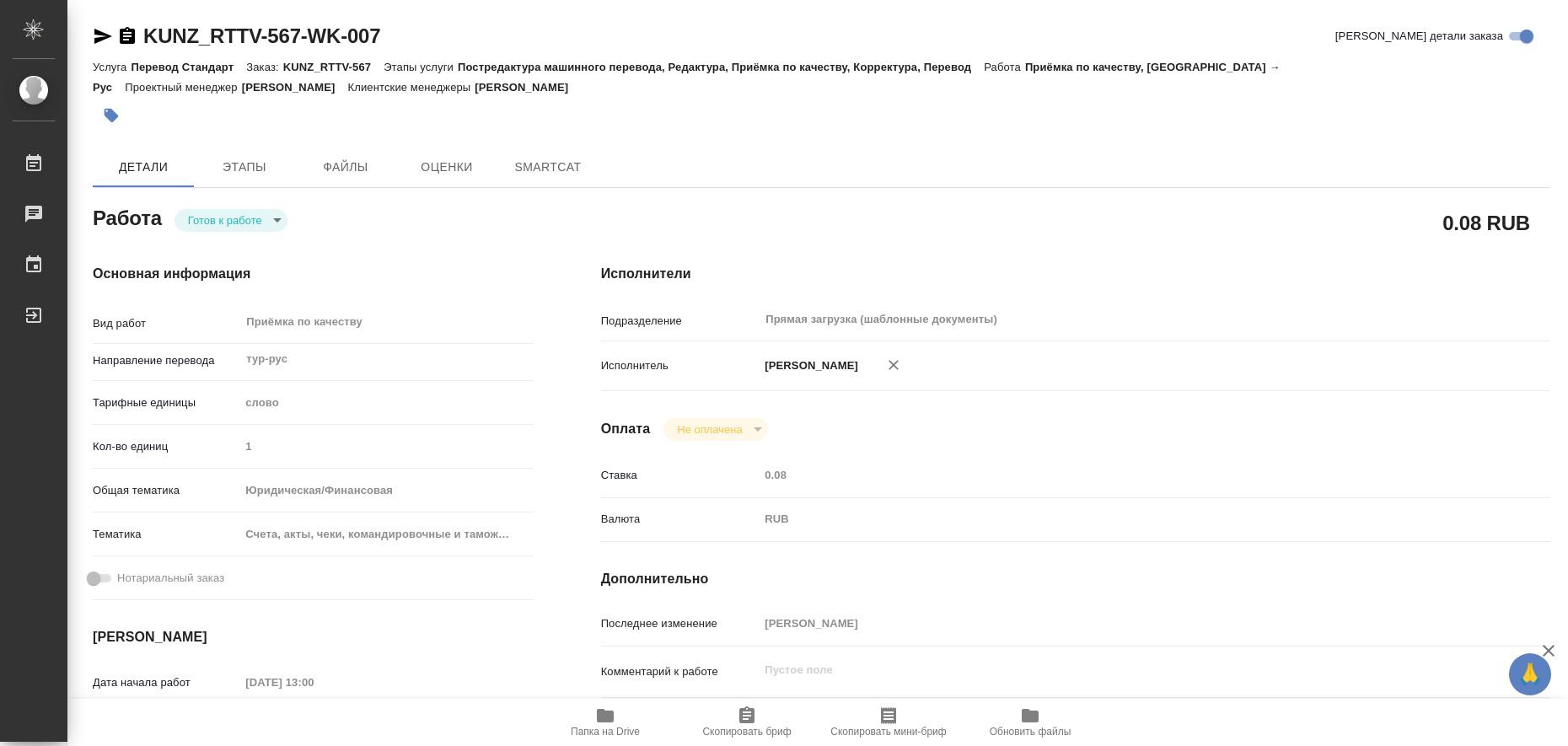
type textarea "x"
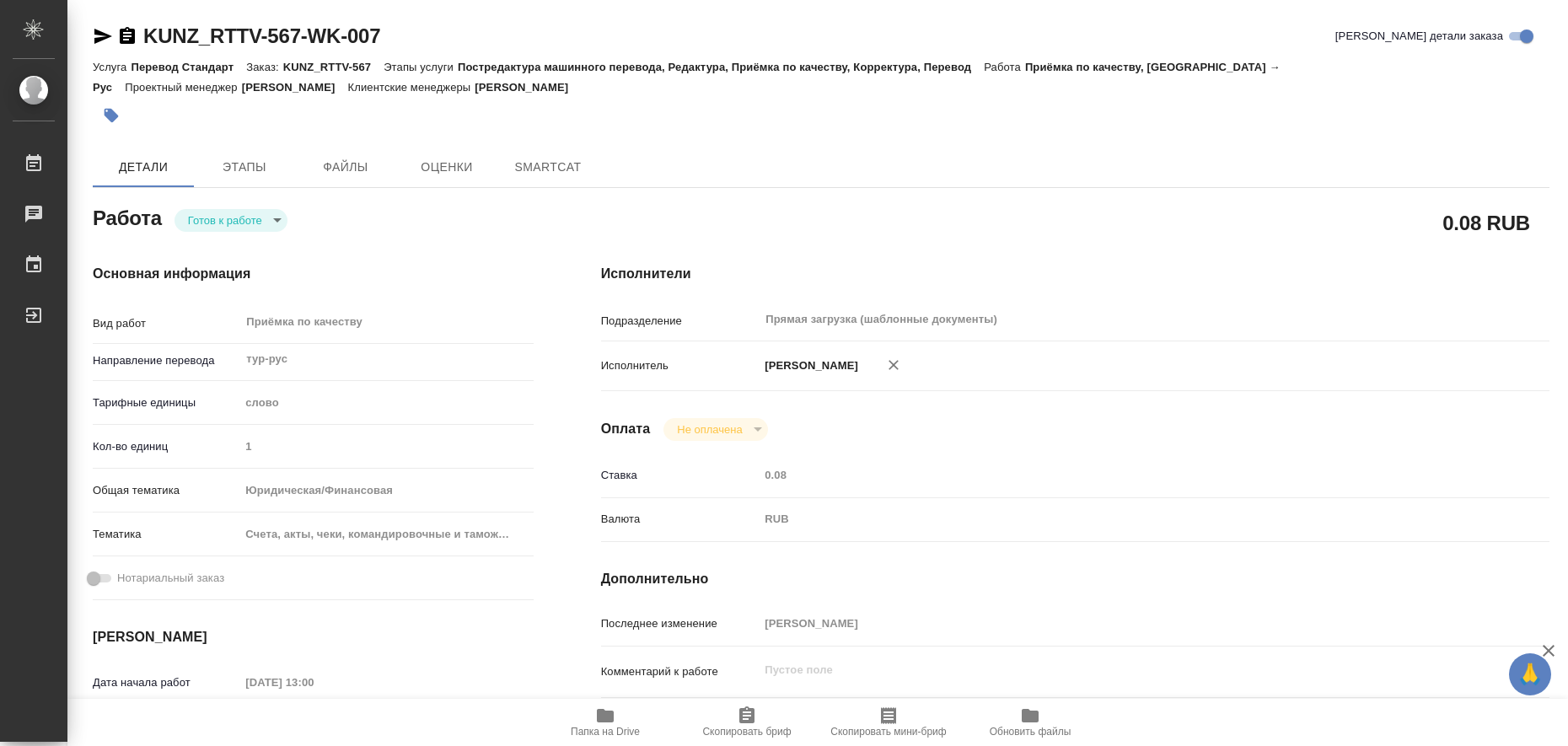
type textarea "x"
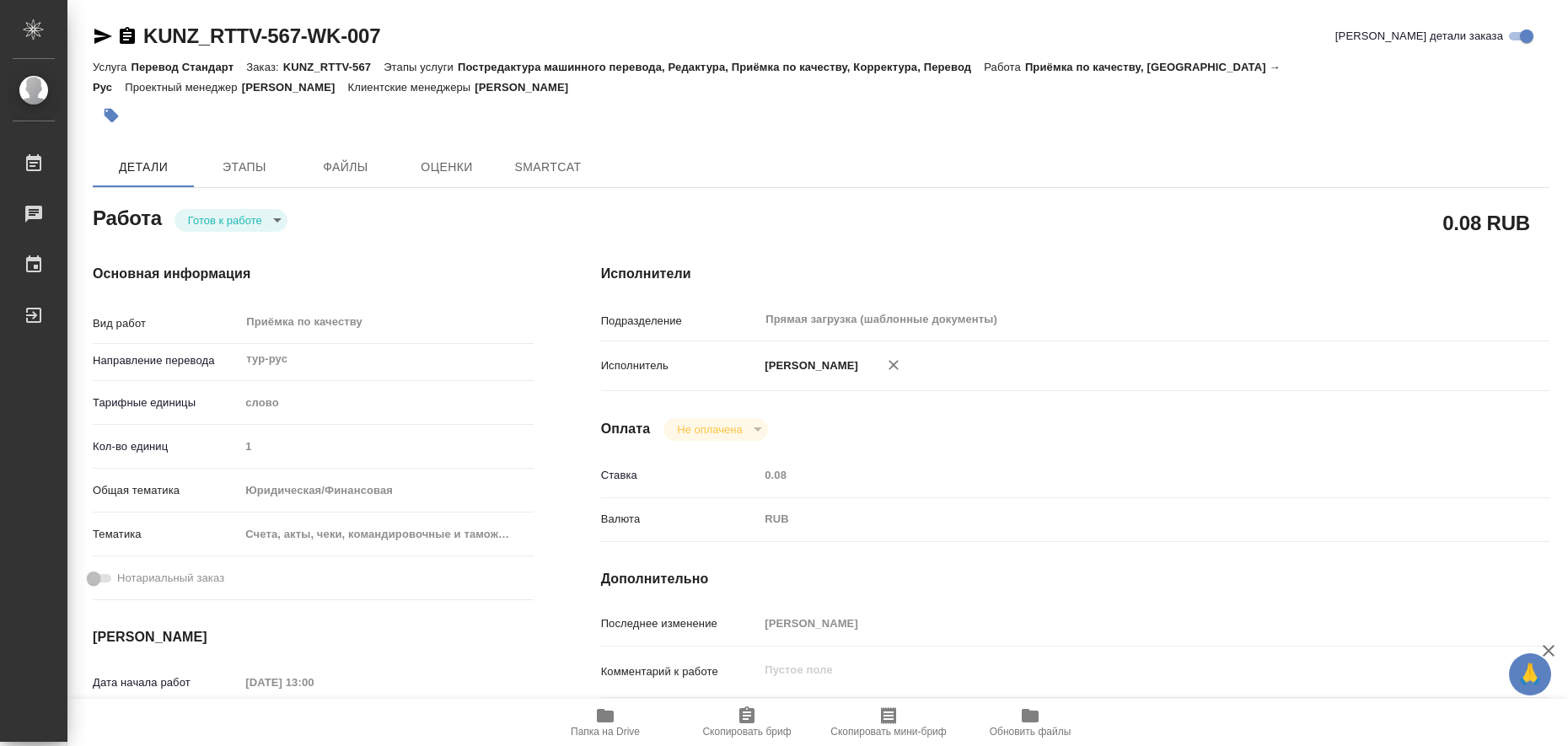
type textarea "x"
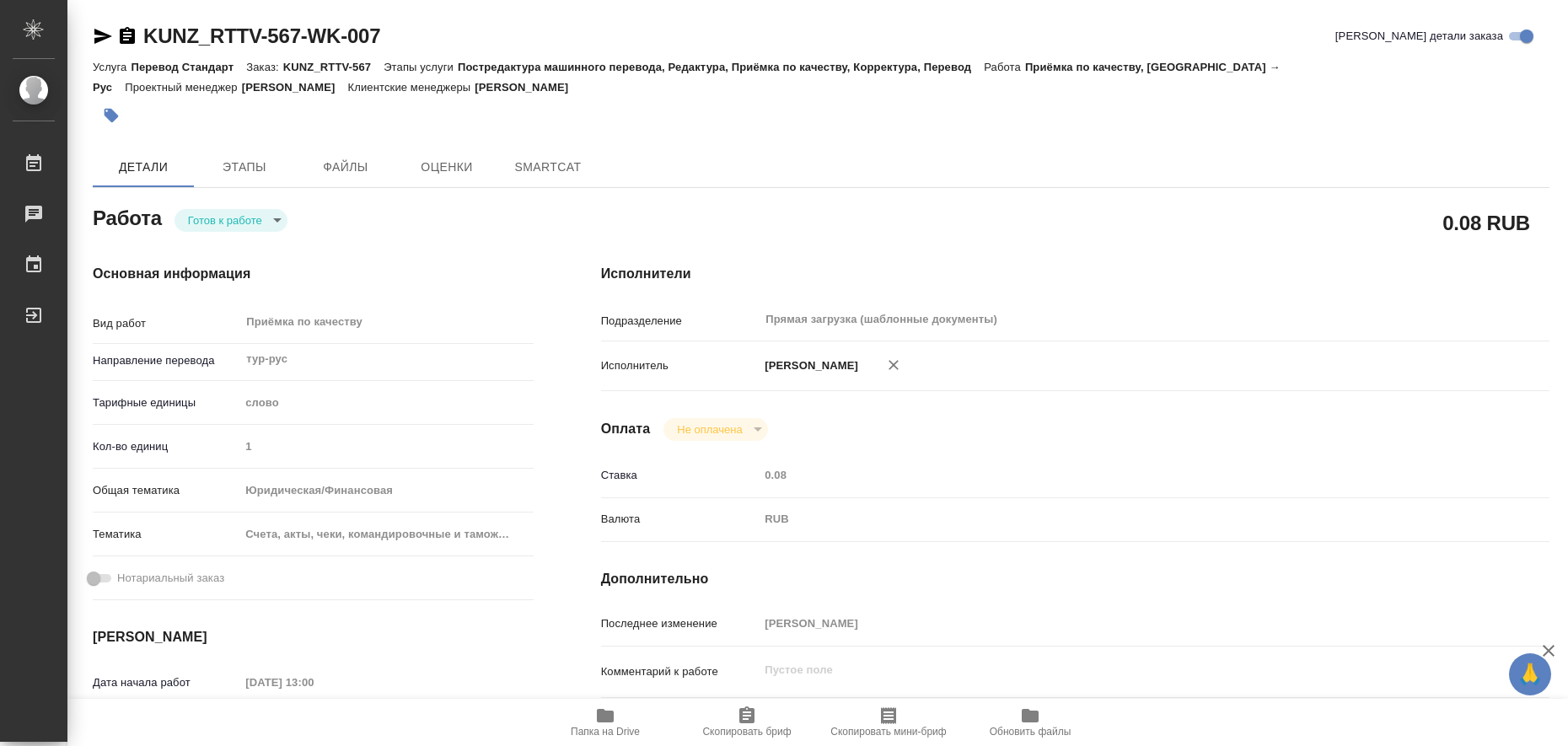
type textarea "x"
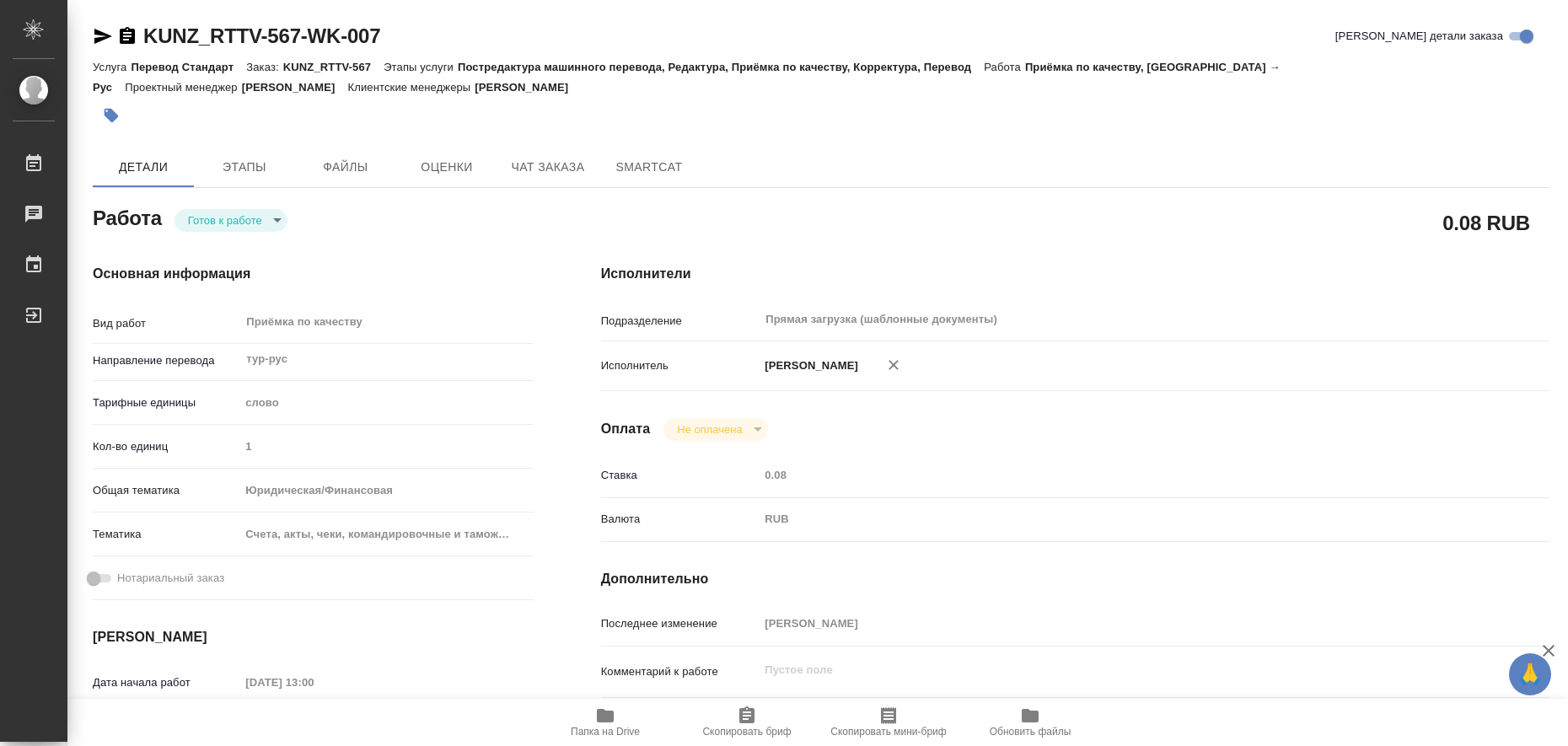
type textarea "x"
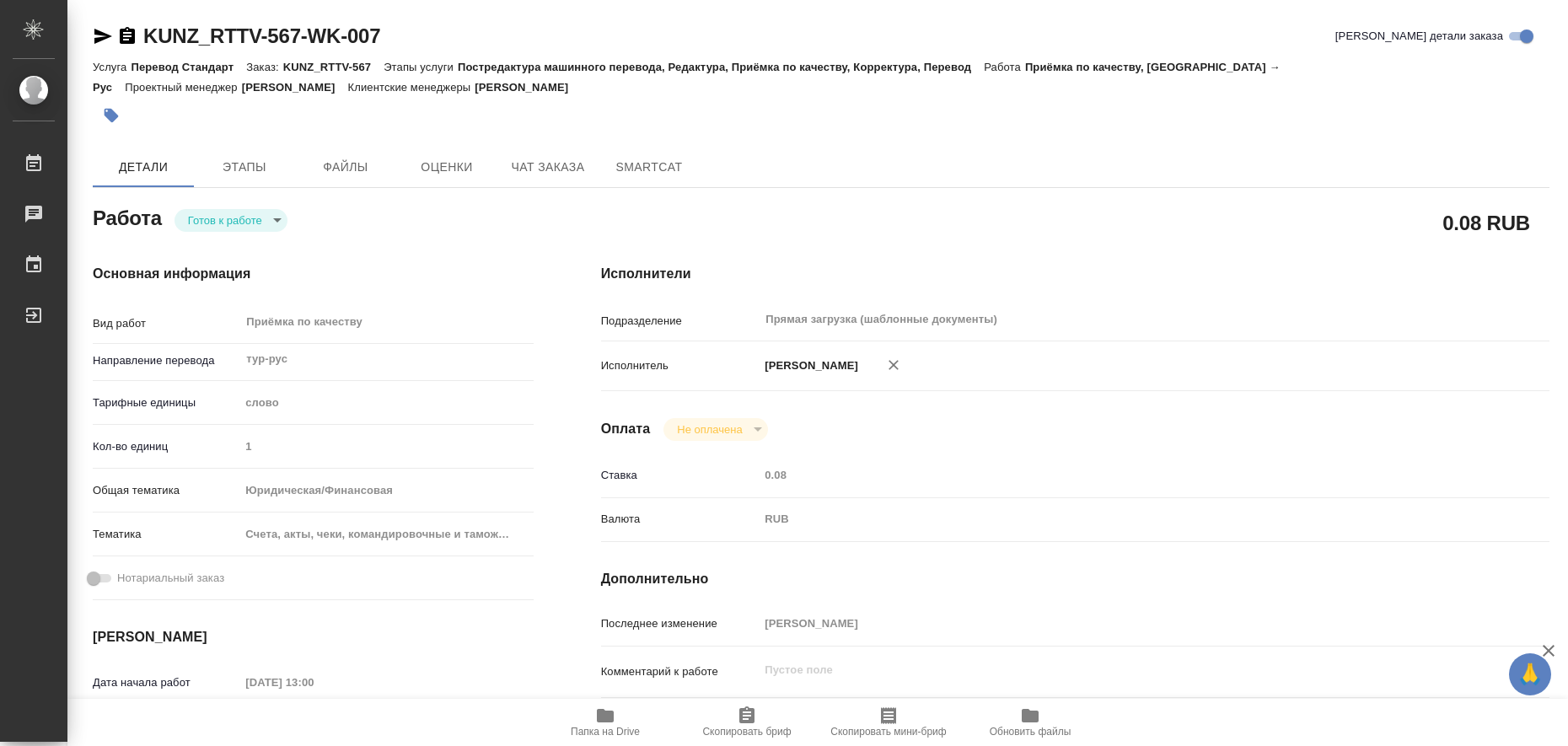
click at [600, 722] on icon "button" at bounding box center [604, 716] width 16 height 14
type textarea "x"
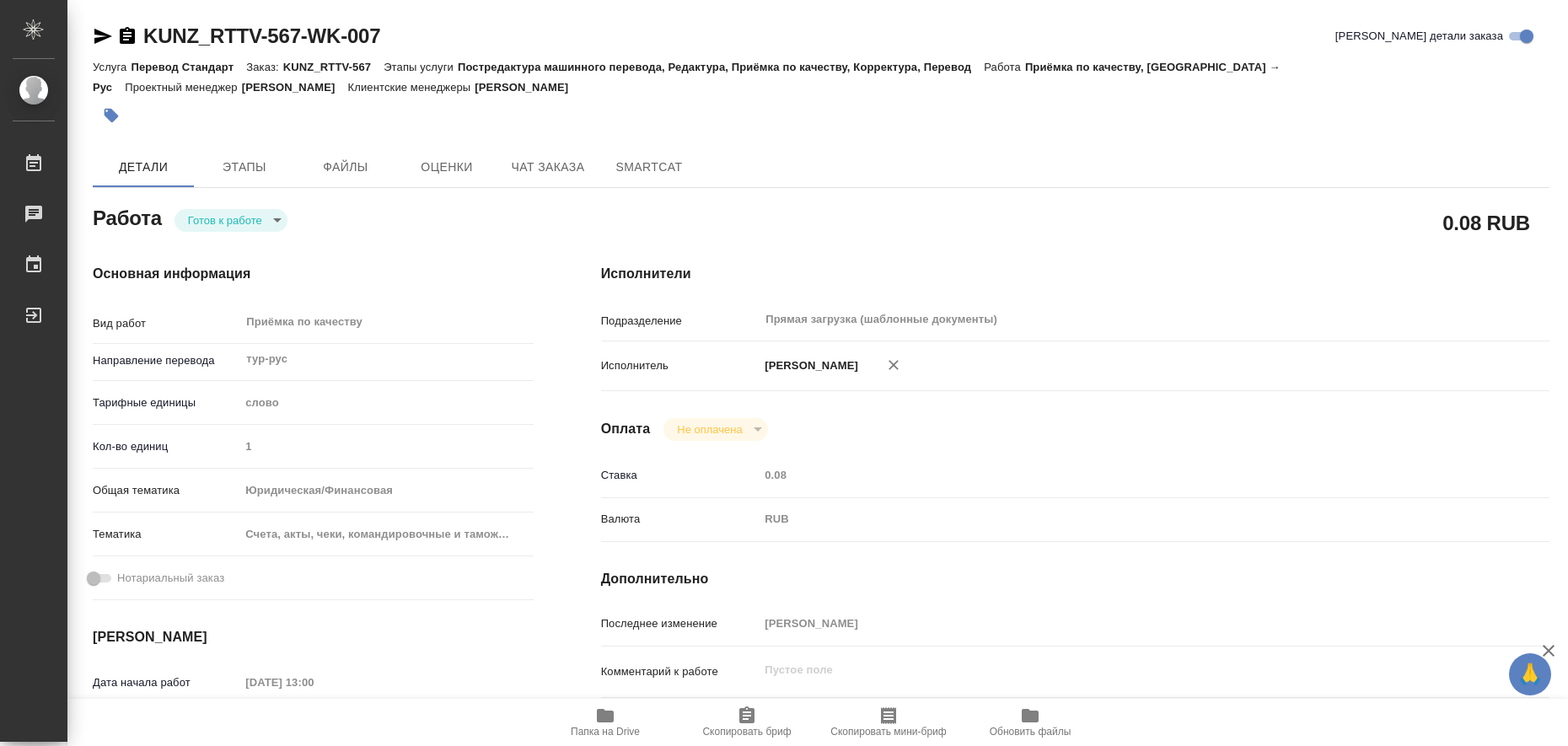
type textarea "x"
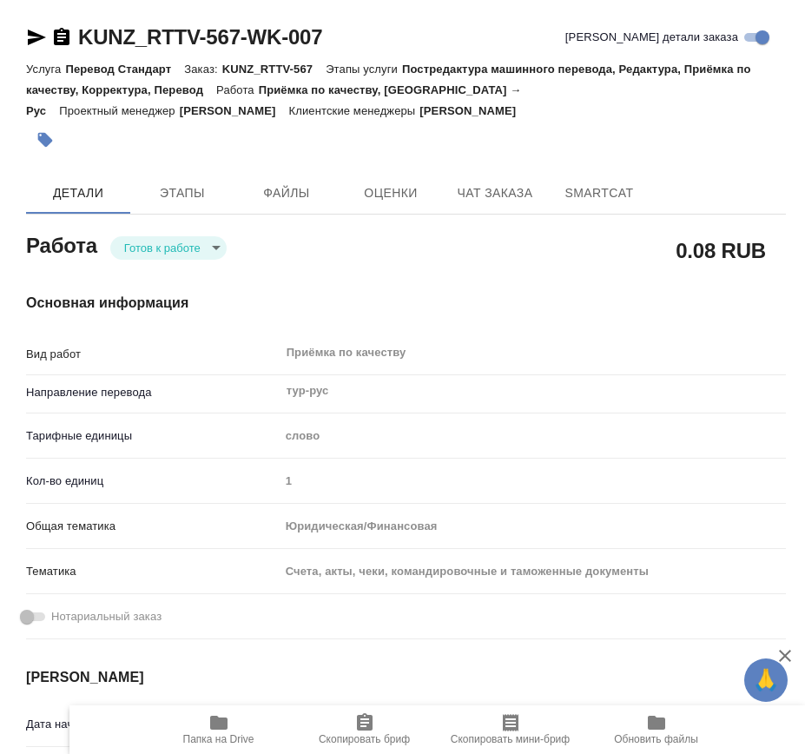
type textarea "x"
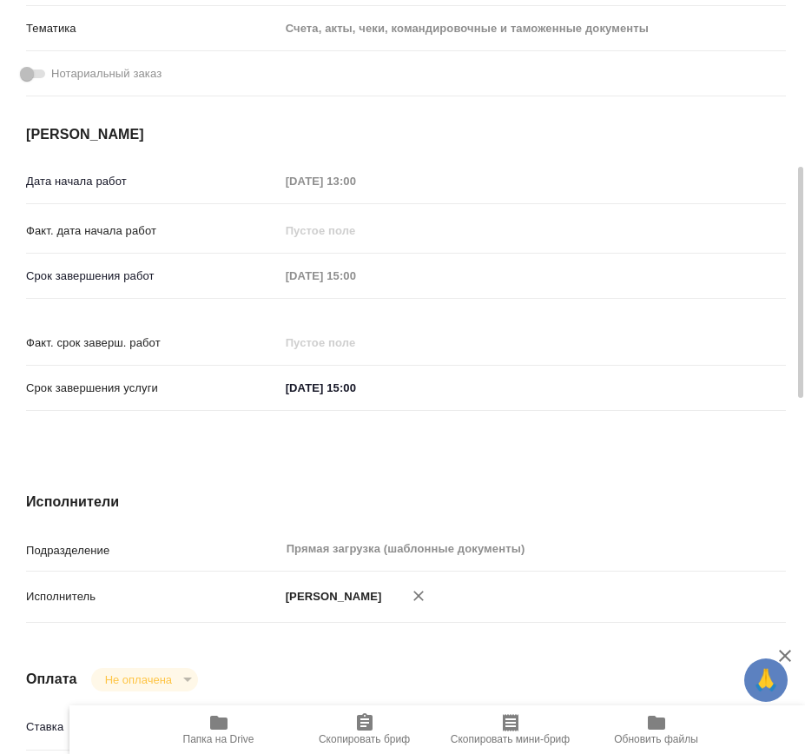
scroll to position [651, 0]
